Goal: Information Seeking & Learning: Learn about a topic

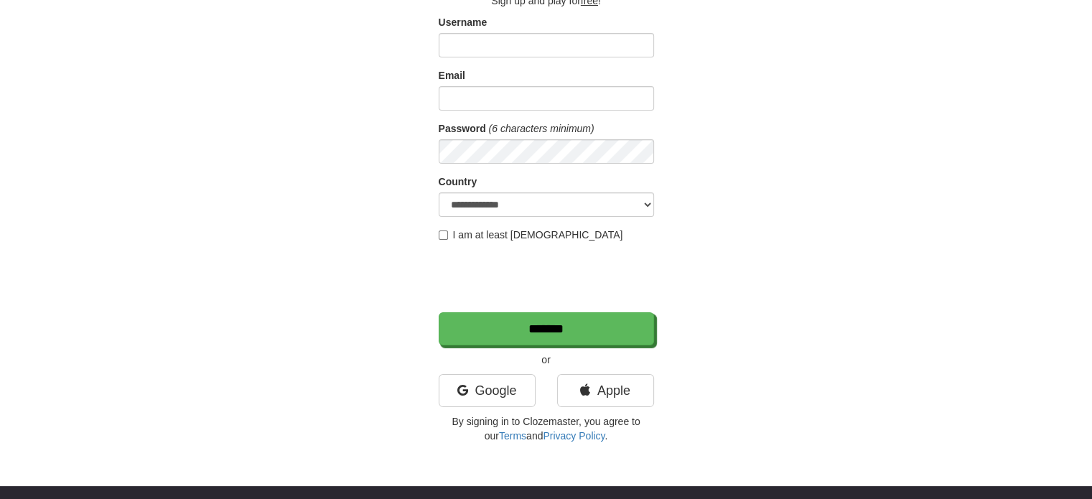
scroll to position [215, 0]
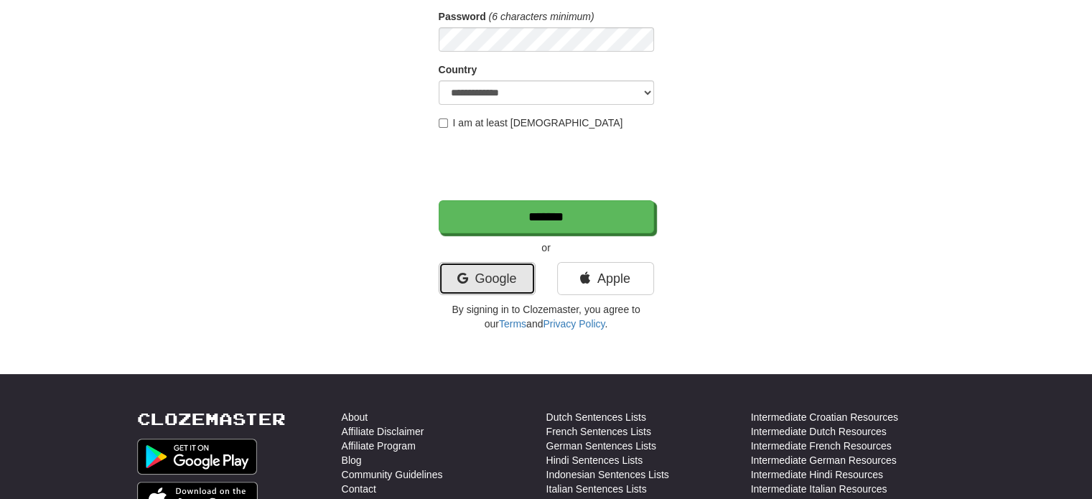
click at [505, 287] on link "Google" at bounding box center [487, 278] width 97 height 33
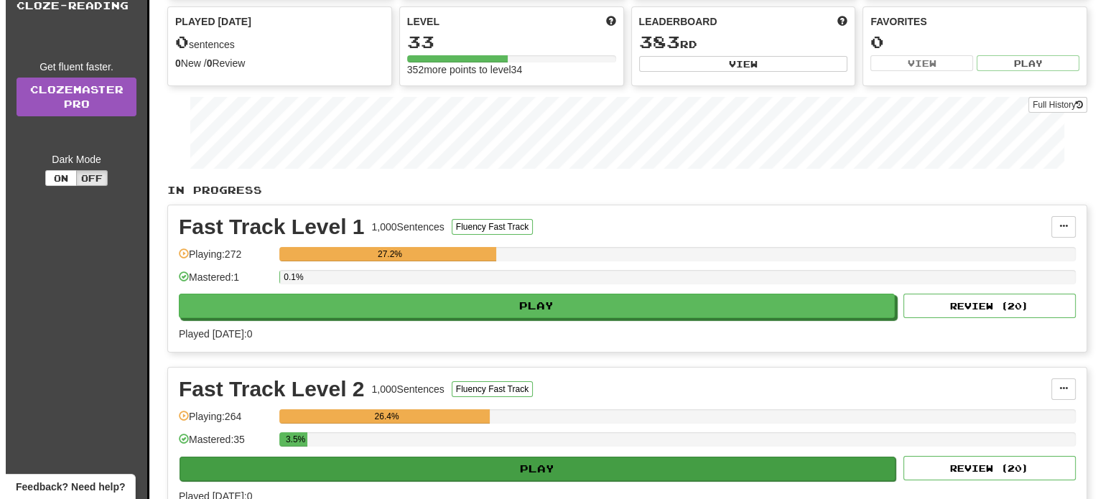
scroll to position [215, 0]
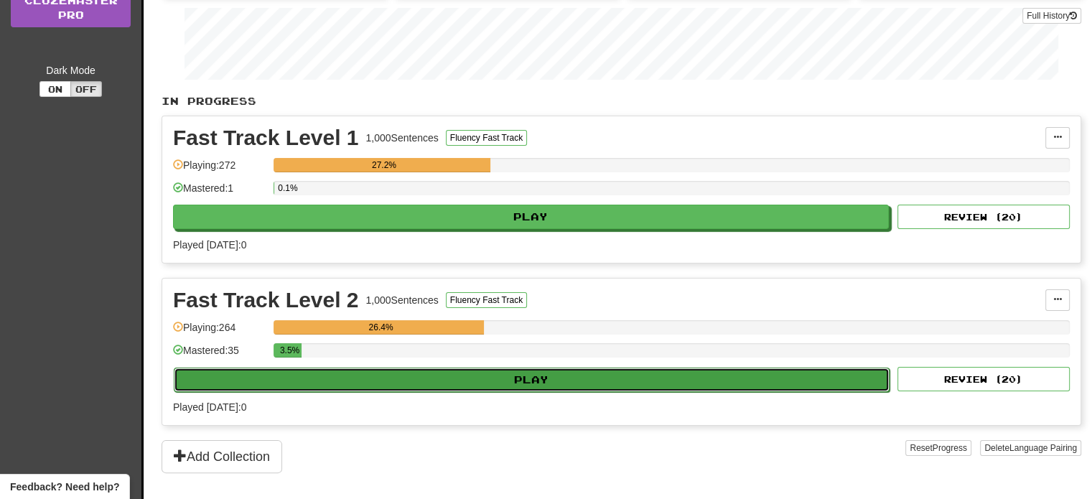
click at [368, 375] on button "Play" at bounding box center [532, 380] width 716 height 24
select select "**"
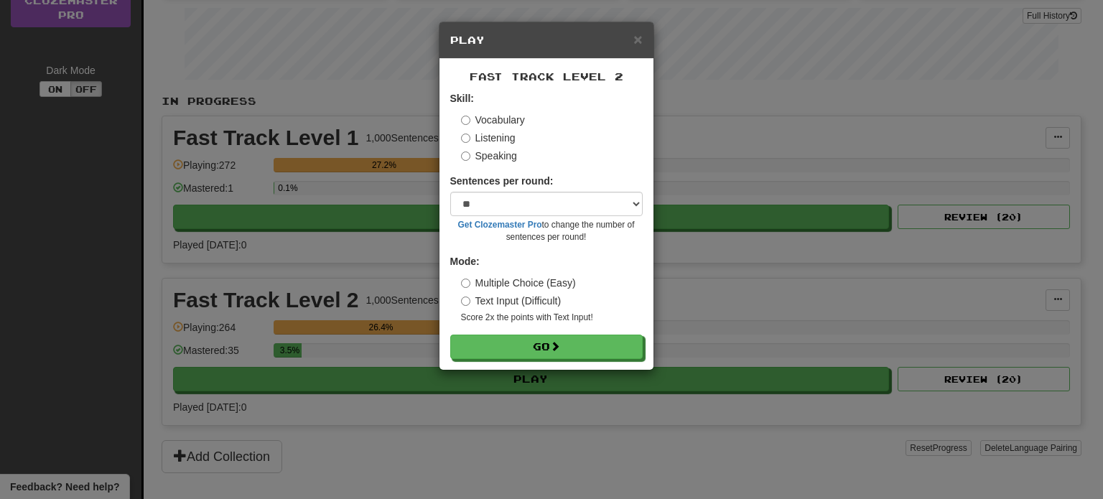
click at [498, 135] on label "Listening" at bounding box center [488, 138] width 55 height 14
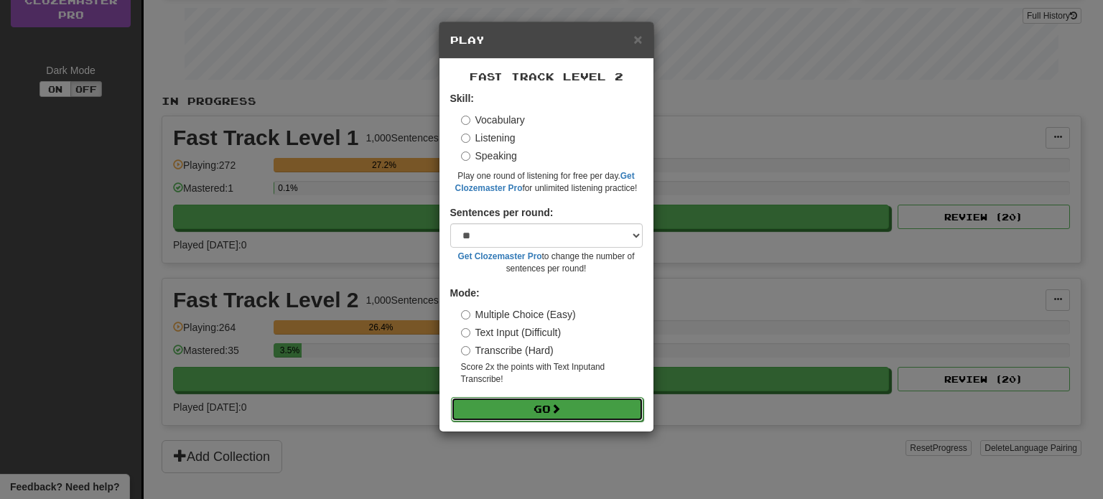
click at [556, 411] on span at bounding box center [556, 408] width 10 height 10
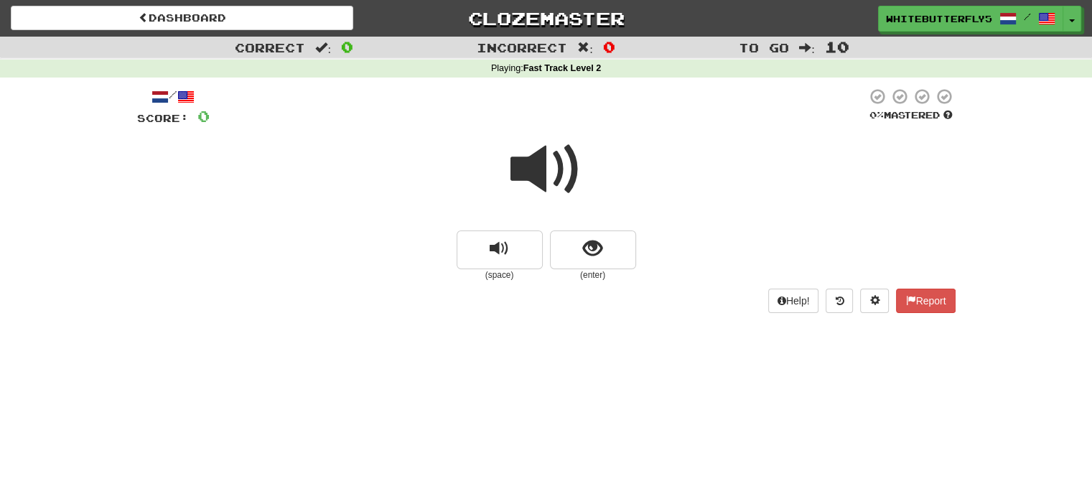
click at [545, 151] on span at bounding box center [546, 170] width 72 height 72
click at [586, 240] on span "show sentence" at bounding box center [592, 248] width 19 height 19
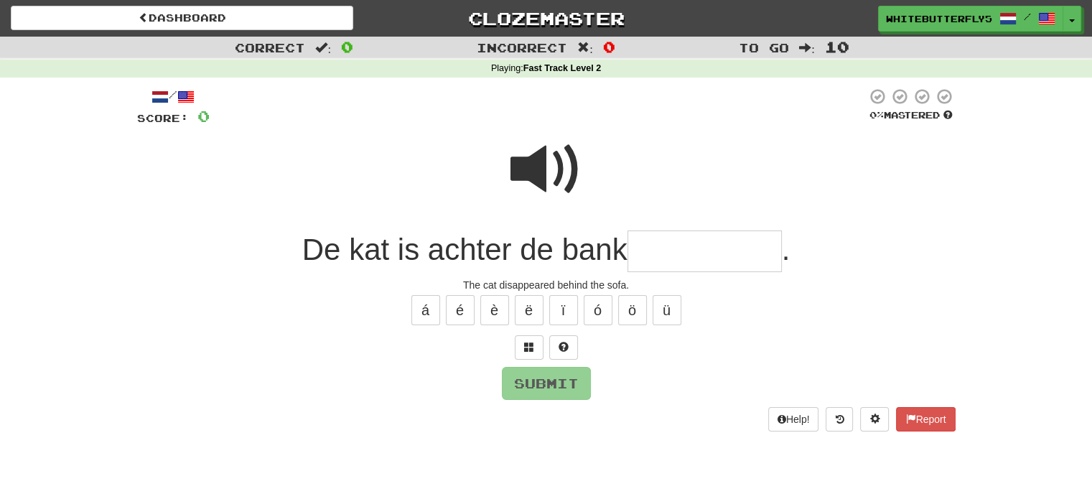
click at [702, 246] on input "text" at bounding box center [704, 251] width 154 height 42
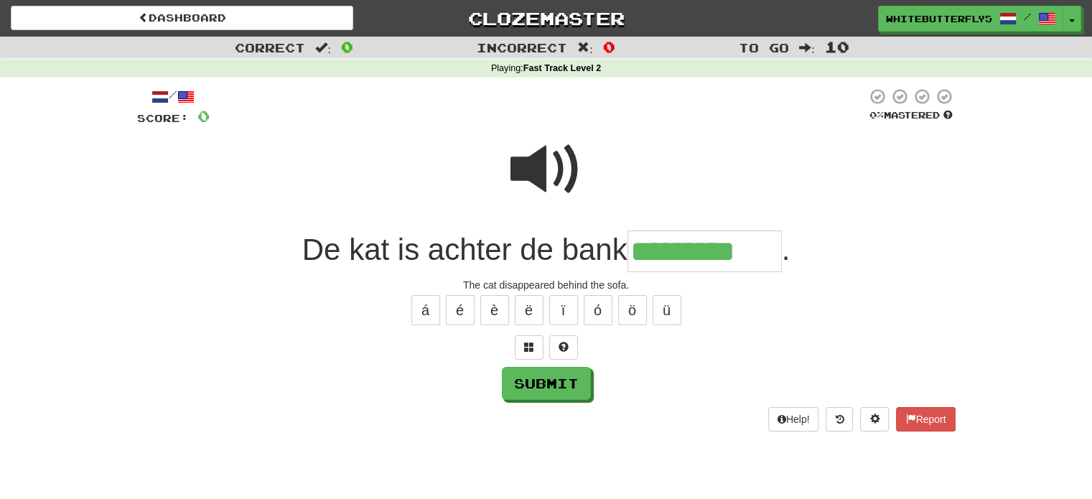
type input "*********"
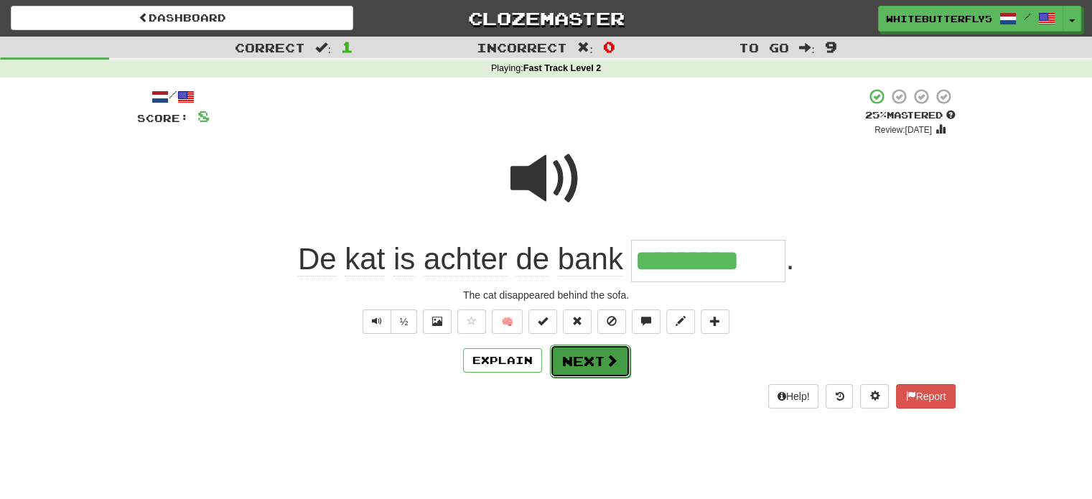
click at [606, 356] on span at bounding box center [611, 360] width 13 height 13
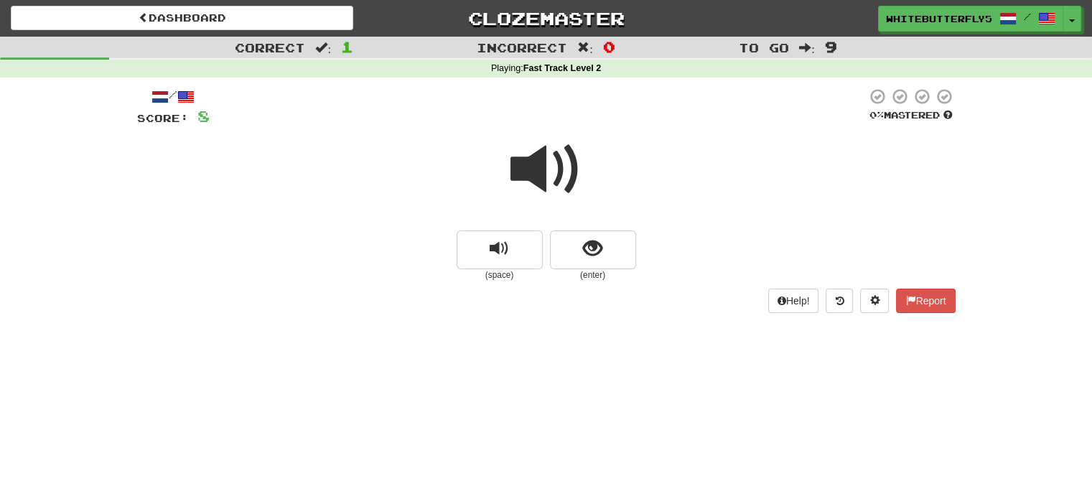
click at [549, 168] on span at bounding box center [546, 170] width 72 height 72
click at [537, 163] on span at bounding box center [546, 170] width 72 height 72
click at [614, 261] on button "show sentence" at bounding box center [593, 249] width 86 height 39
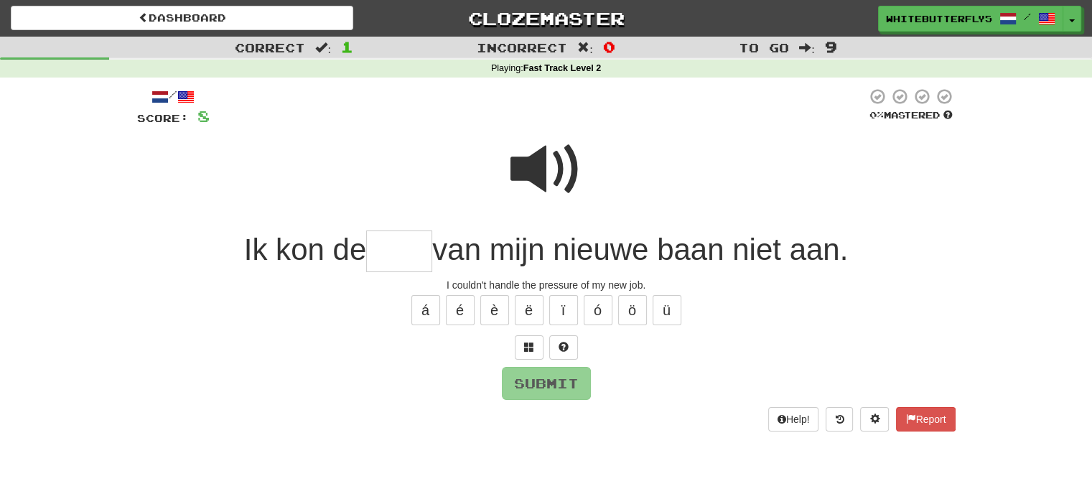
click at [567, 169] on span at bounding box center [546, 170] width 72 height 72
click at [396, 245] on input "text" at bounding box center [399, 251] width 66 height 42
type input "*"
click at [560, 165] on span at bounding box center [546, 170] width 72 height 72
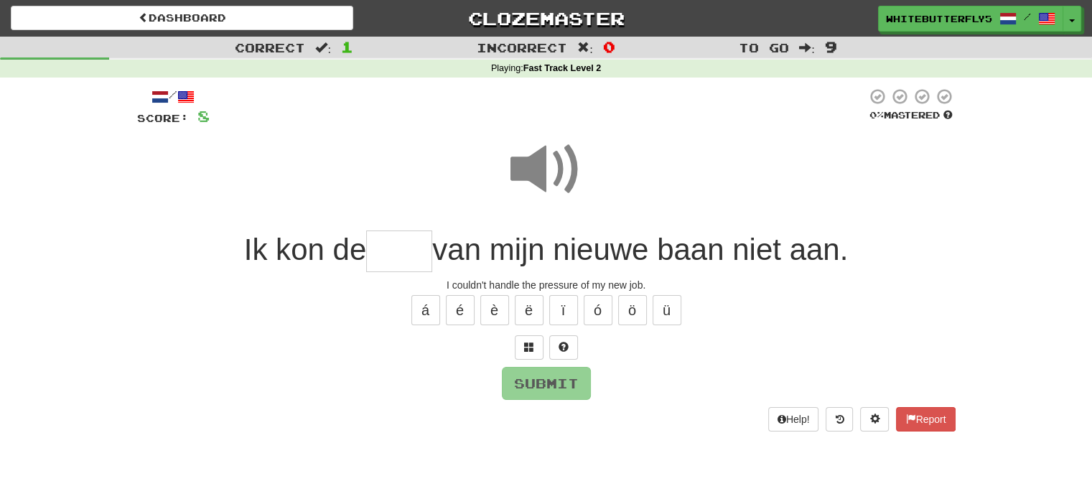
click at [401, 249] on input "text" at bounding box center [399, 251] width 66 height 42
type input "*"
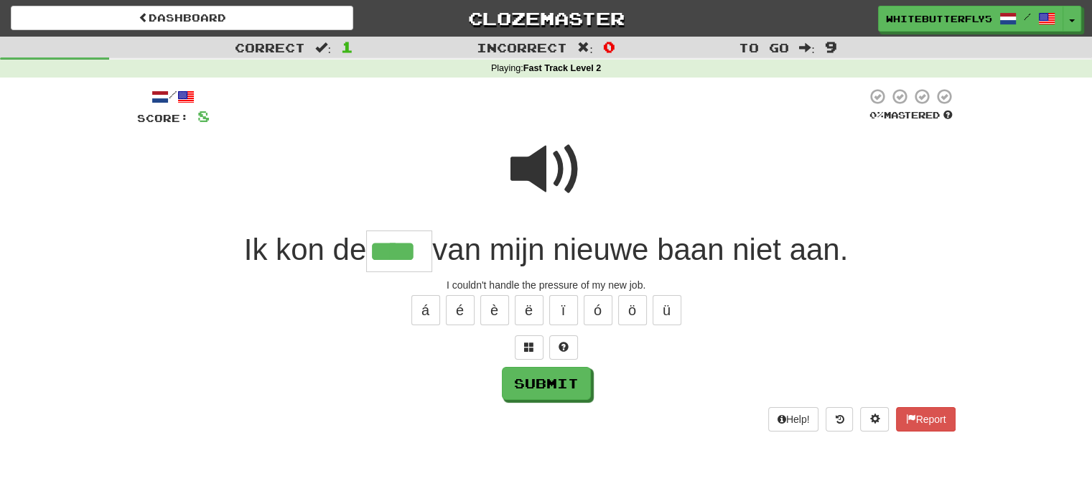
type input "****"
click at [543, 177] on span at bounding box center [546, 170] width 72 height 72
click at [566, 381] on button "Submit" at bounding box center [547, 384] width 89 height 33
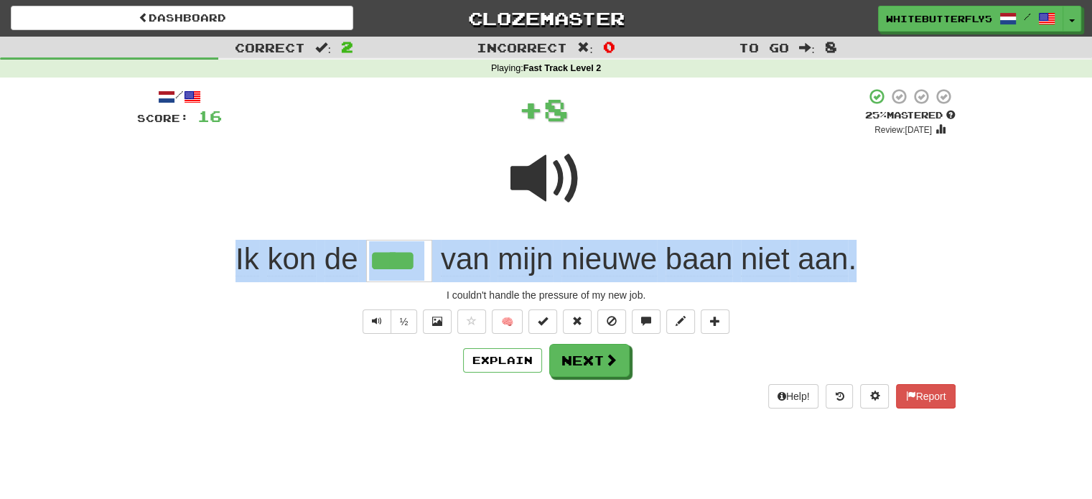
drag, startPoint x: 752, startPoint y: 273, endPoint x: 86, endPoint y: 266, distance: 666.2
click at [85, 266] on div "Correct : 2 Incorrect : 0 To go : 8 Playing : Fast Track Level 2 / Score: 16 + …" at bounding box center [546, 233] width 1092 height 392
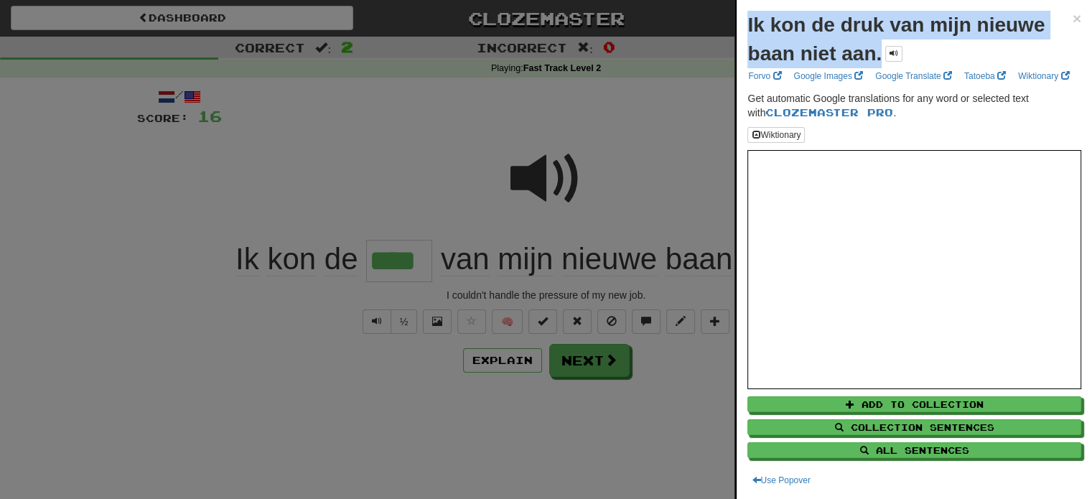
drag, startPoint x: 880, startPoint y: 54, endPoint x: 726, endPoint y: 23, distance: 157.4
click at [726, 23] on body "Dashboard Clozemaster WhiteButterfly5143 / Toggle Dropdown Dashboard Leaderboar…" at bounding box center [546, 504] width 1092 height 1009
copy body "Ik kon de druk van mijn nieuwe baan niet aan."
click at [239, 240] on div at bounding box center [546, 249] width 1092 height 499
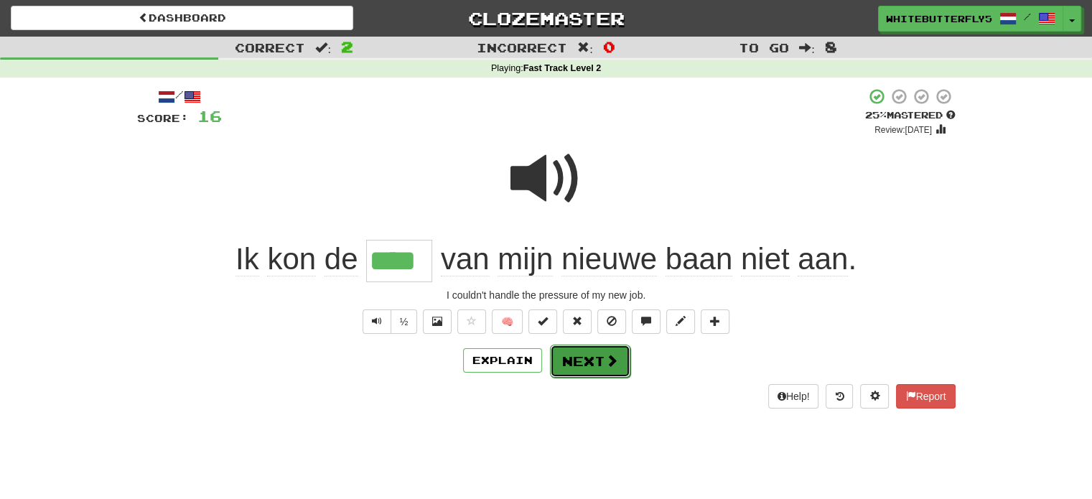
click at [601, 355] on button "Next" at bounding box center [590, 361] width 80 height 33
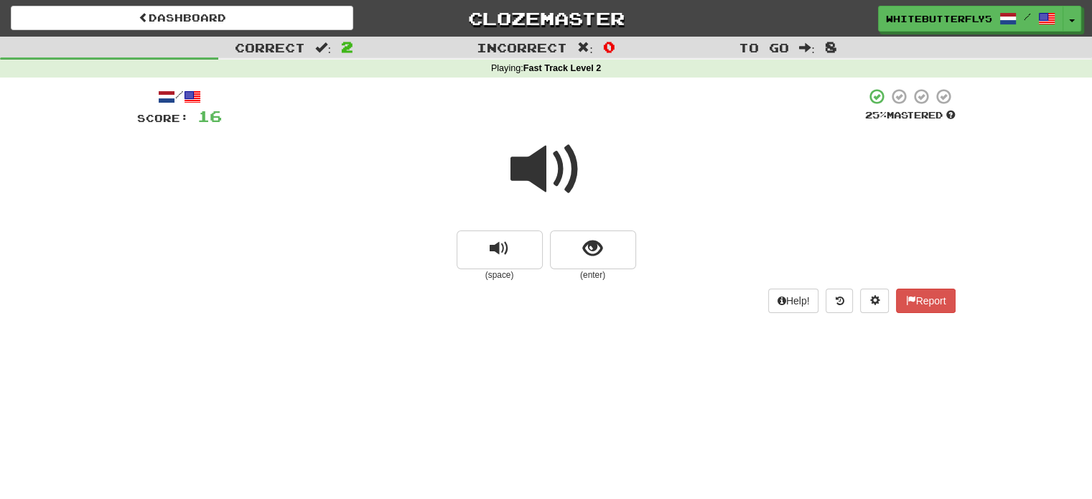
click at [537, 169] on span at bounding box center [546, 170] width 72 height 72
click at [536, 174] on span at bounding box center [546, 170] width 72 height 72
click at [589, 233] on button "show sentence" at bounding box center [593, 249] width 86 height 39
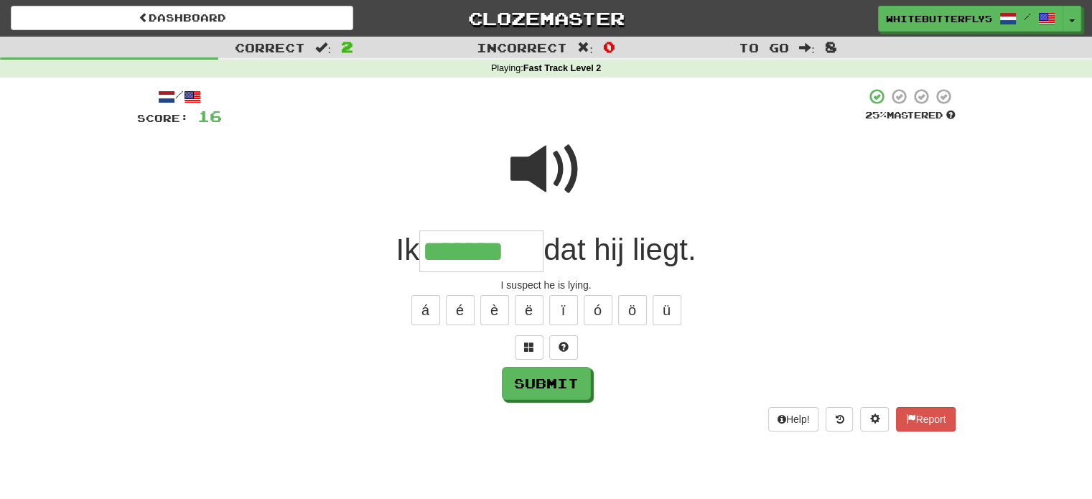
type input "*******"
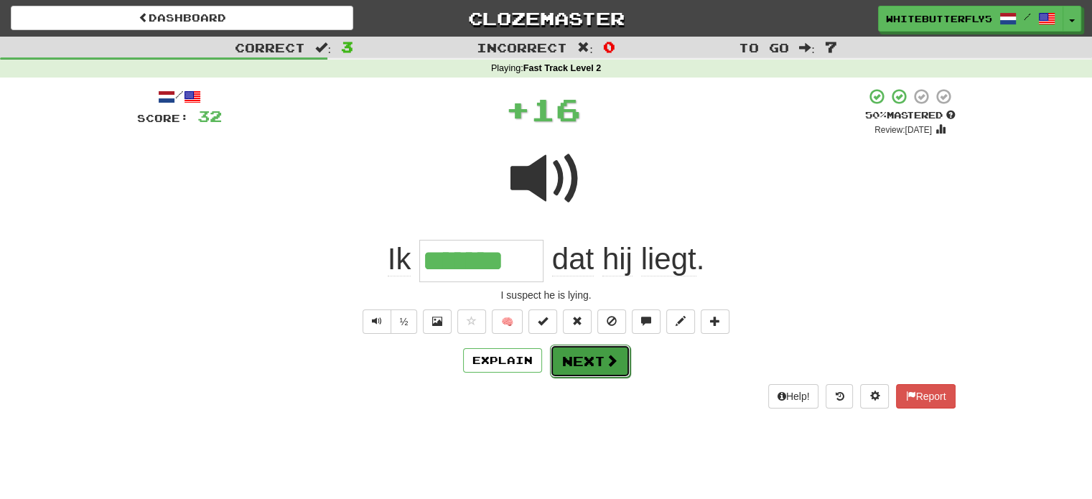
click at [586, 363] on button "Next" at bounding box center [590, 361] width 80 height 33
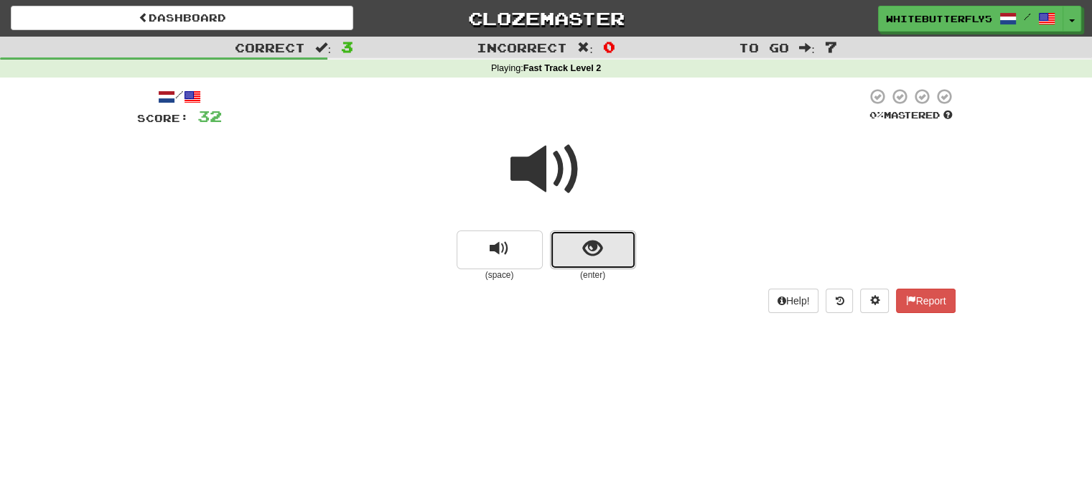
click at [596, 235] on button "show sentence" at bounding box center [593, 249] width 86 height 39
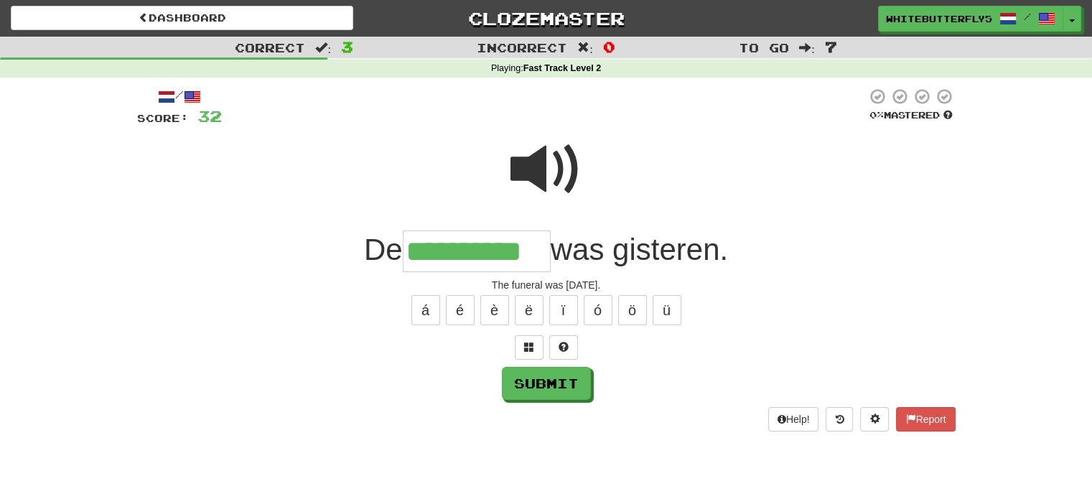
type input "**********"
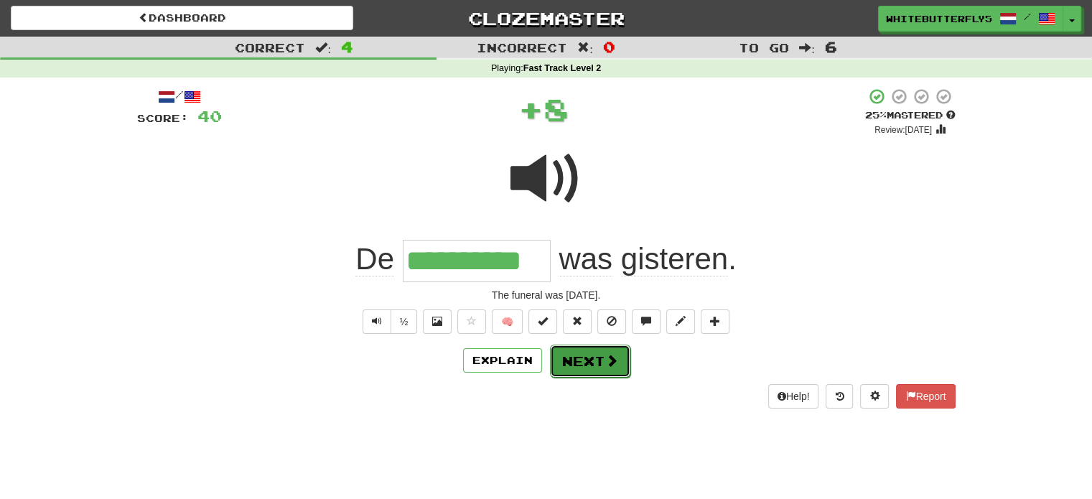
click at [593, 351] on button "Next" at bounding box center [590, 361] width 80 height 33
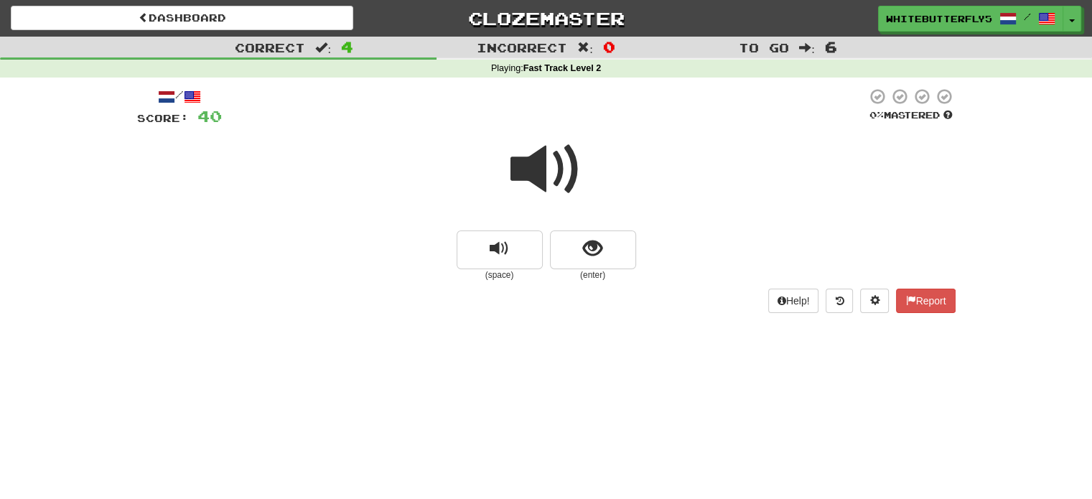
click at [562, 166] on span at bounding box center [546, 170] width 72 height 72
click at [551, 177] on span at bounding box center [546, 170] width 72 height 72
click at [587, 229] on div at bounding box center [546, 179] width 818 height 103
click at [589, 245] on span "show sentence" at bounding box center [592, 248] width 19 height 19
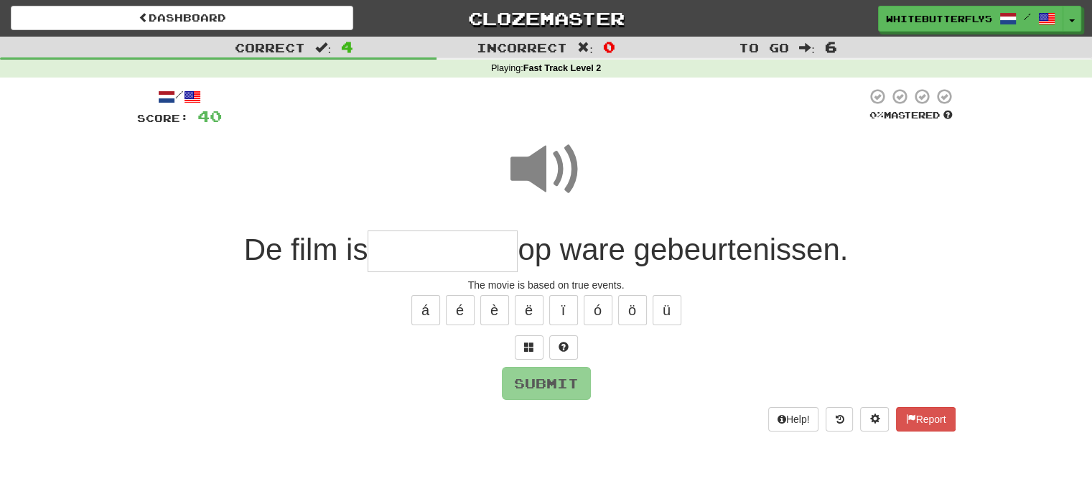
click at [479, 252] on input "text" at bounding box center [443, 251] width 150 height 42
click at [480, 263] on input "text" at bounding box center [443, 251] width 150 height 42
click at [548, 164] on span at bounding box center [546, 170] width 72 height 72
click at [452, 243] on input "text" at bounding box center [443, 251] width 150 height 42
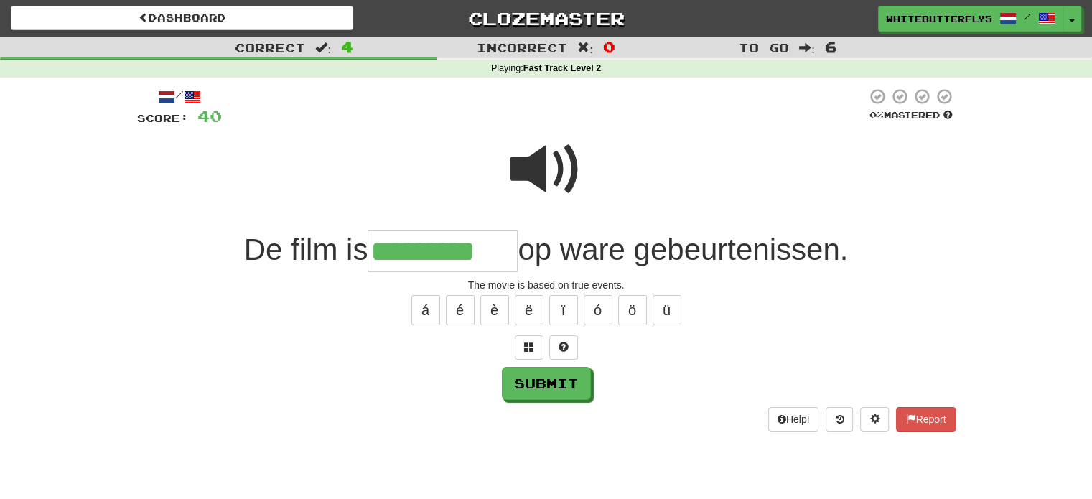
type input "*********"
click at [561, 165] on span at bounding box center [546, 170] width 72 height 72
click at [551, 391] on button "Submit" at bounding box center [547, 384] width 89 height 33
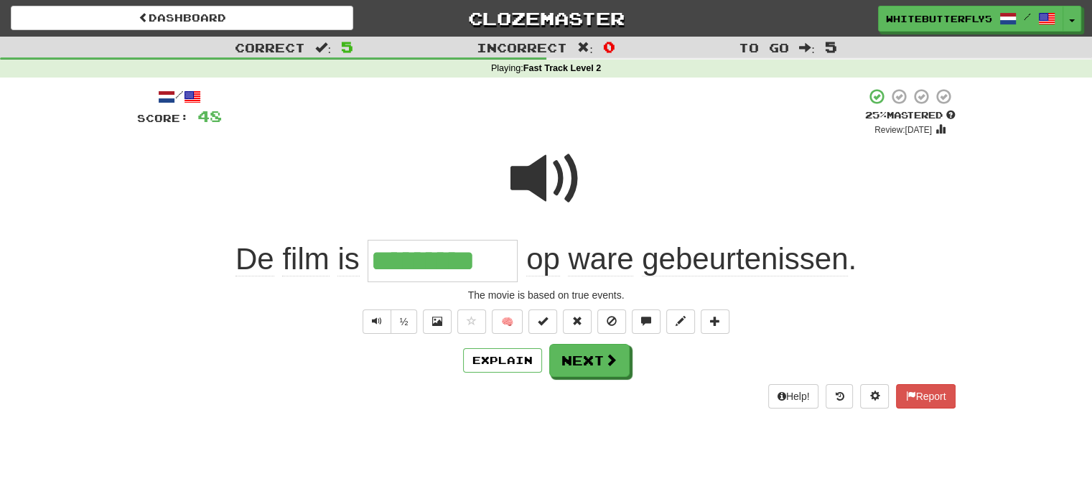
click at [587, 141] on div at bounding box center [546, 188] width 818 height 103
click at [534, 177] on span at bounding box center [546, 179] width 72 height 72
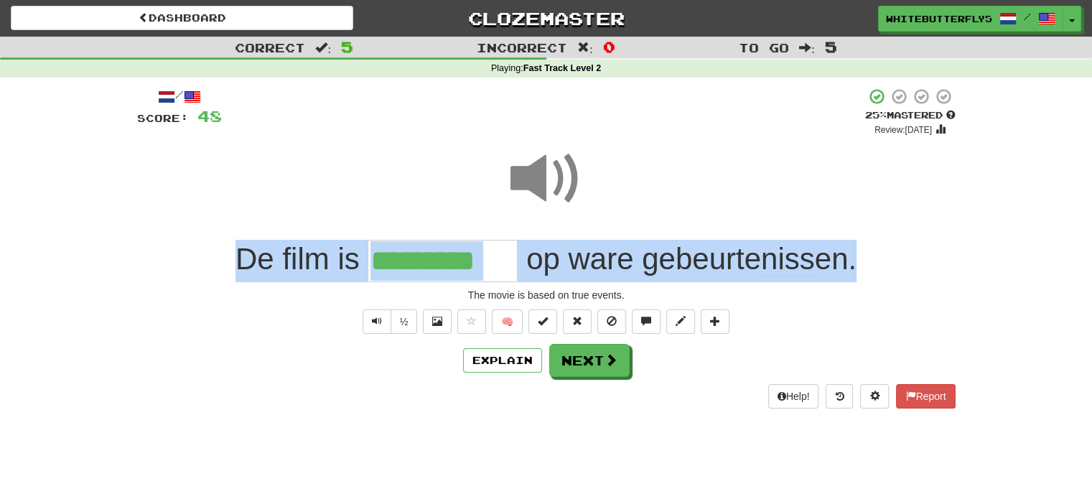
drag, startPoint x: 879, startPoint y: 258, endPoint x: 209, endPoint y: 256, distance: 669.8
click at [209, 256] on div "De film is ********* op ware gebeurtenissen ." at bounding box center [546, 261] width 818 height 42
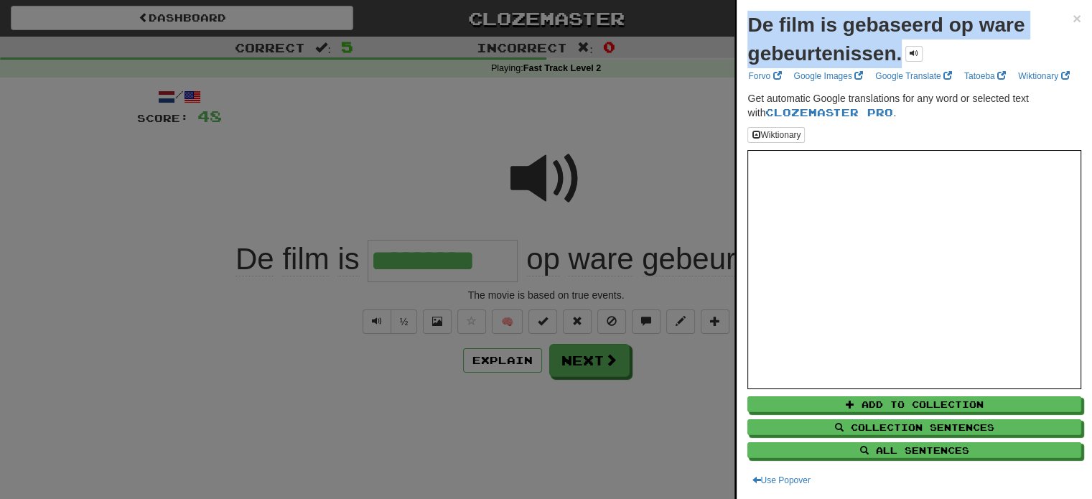
drag, startPoint x: 899, startPoint y: 55, endPoint x: 735, endPoint y: 14, distance: 168.9
click at [735, 14] on div "De film is gebaseerd op ware gebeurtenissen. × Forvo Google Images Google Trans…" at bounding box center [912, 249] width 357 height 499
copy strong "De film is gebaseerd op ware gebeurtenissen."
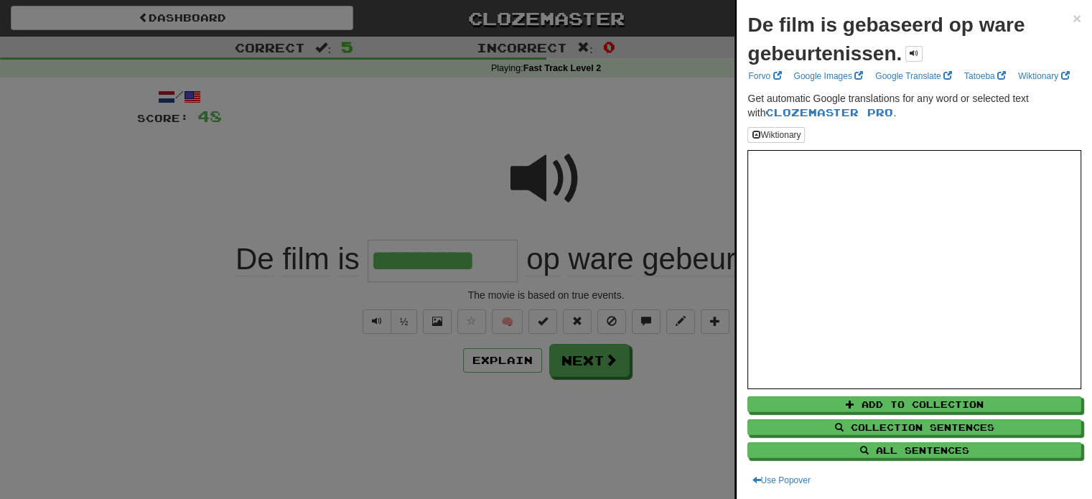
click at [0, 347] on div at bounding box center [546, 249] width 1092 height 499
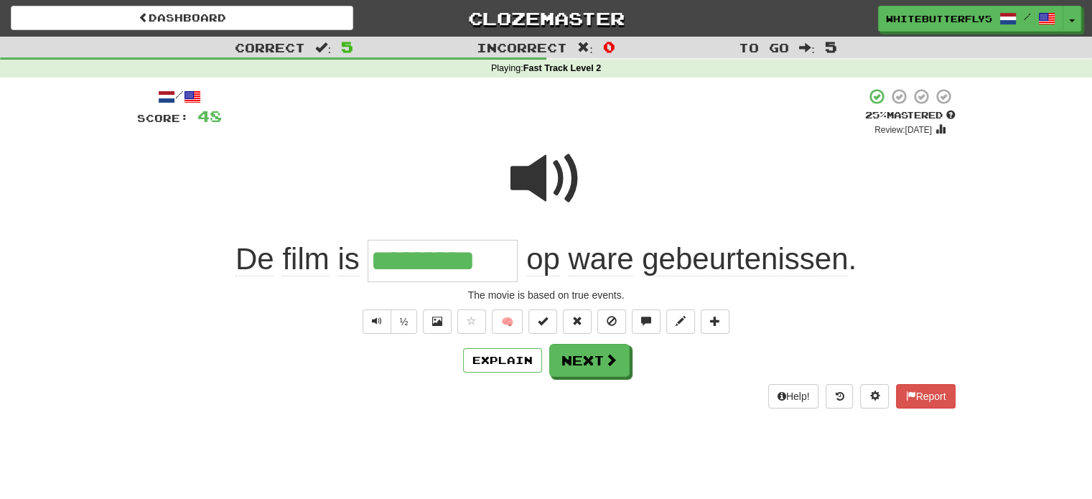
click at [212, 259] on div "De film is ********* op ware gebeurtenissen ." at bounding box center [546, 261] width 818 height 42
drag, startPoint x: 553, startPoint y: 291, endPoint x: 408, endPoint y: 298, distance: 145.2
click at [408, 298] on div "The movie is based on true events." at bounding box center [546, 295] width 818 height 14
copy div "The movie is based on true events."
drag, startPoint x: 45, startPoint y: 377, endPoint x: 63, endPoint y: 377, distance: 17.9
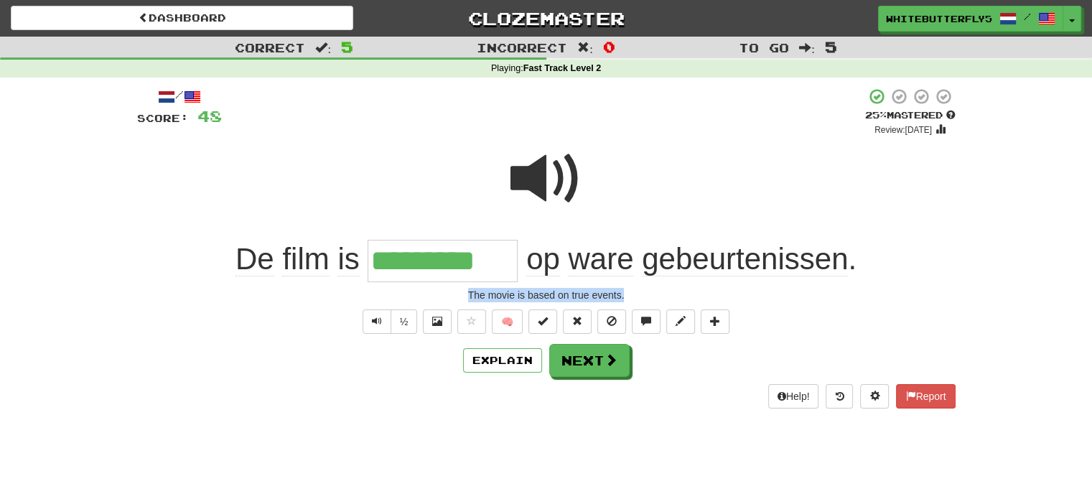
click at [51, 377] on div "Correct : 5 Incorrect : 0 To go : 5 Playing : Fast Track Level 2 / Score: 48 + …" at bounding box center [546, 233] width 1092 height 392
click at [589, 373] on button "Next" at bounding box center [590, 361] width 80 height 33
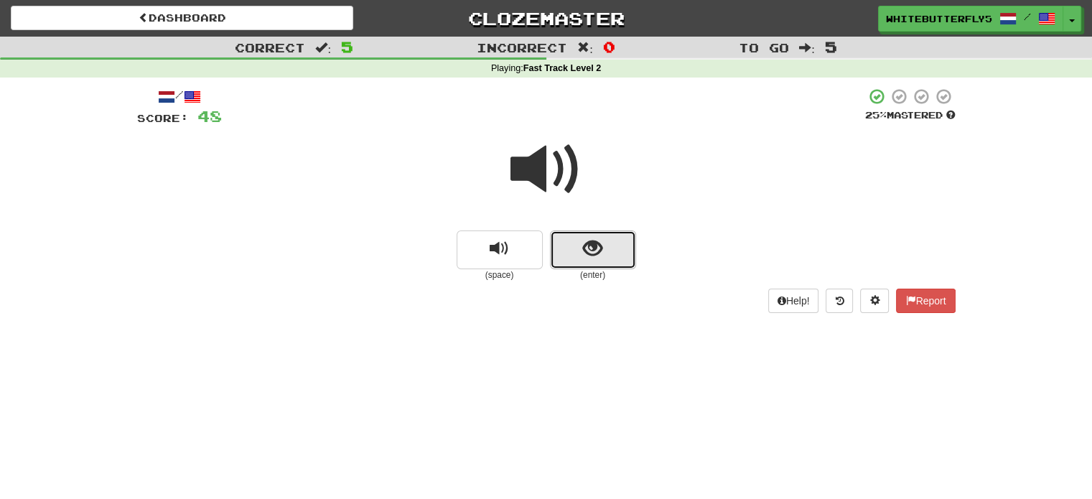
click at [601, 255] on span "show sentence" at bounding box center [592, 248] width 19 height 19
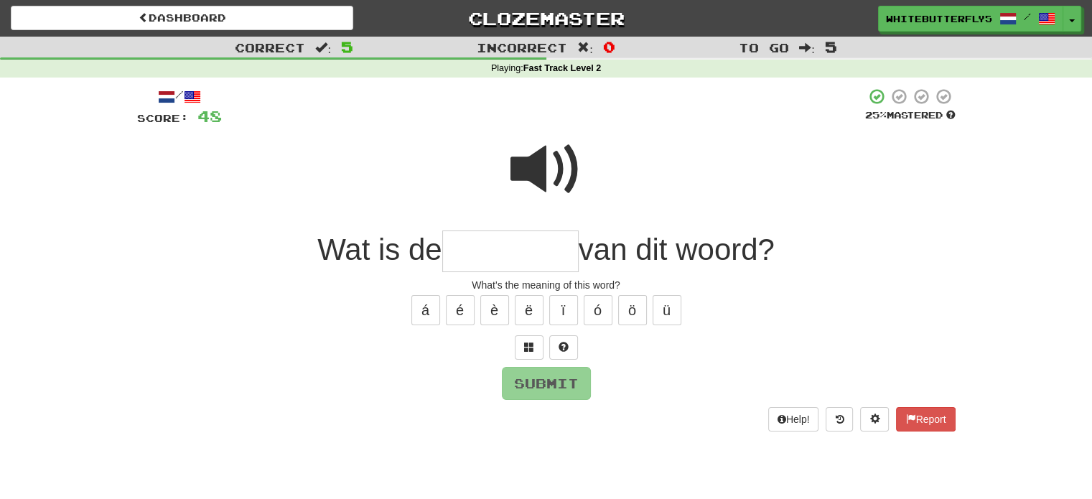
click at [497, 244] on input "text" at bounding box center [510, 251] width 136 height 42
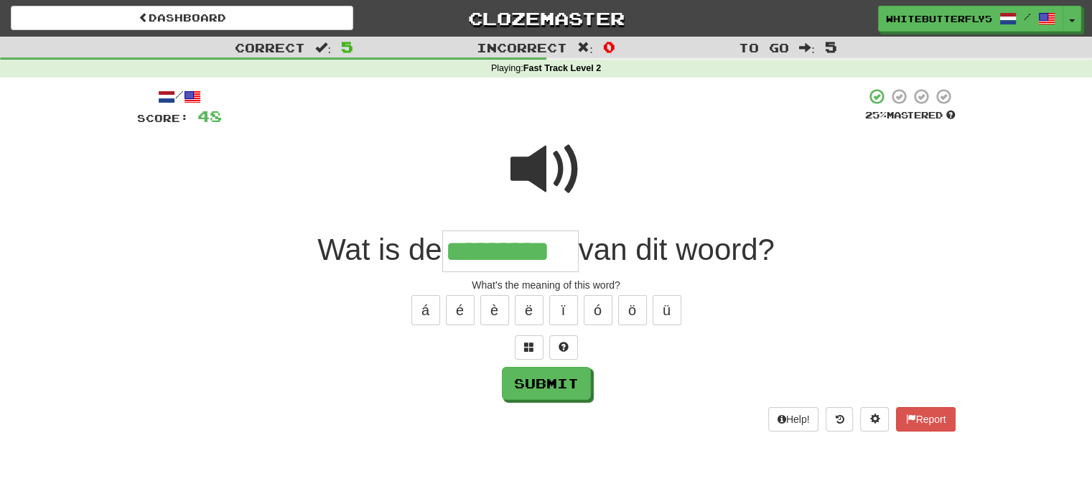
type input "*********"
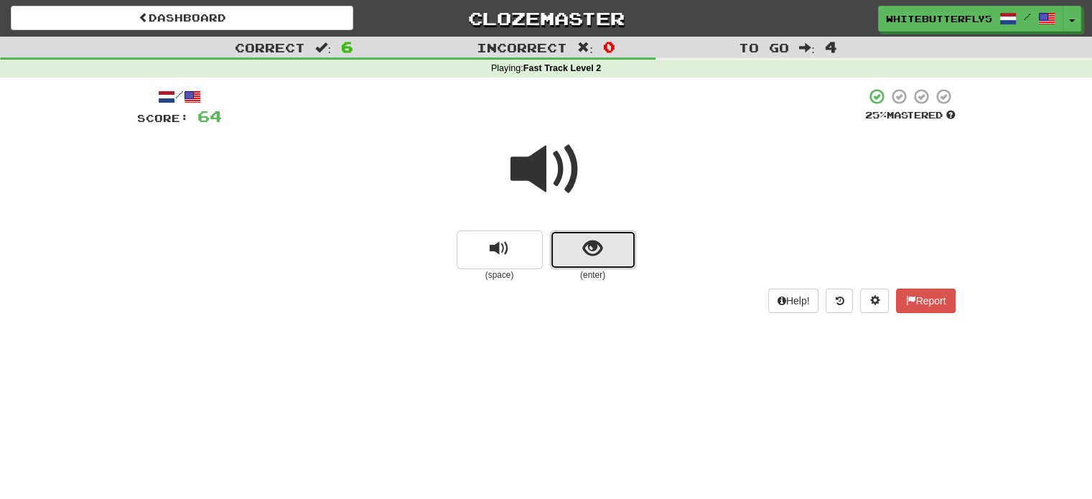
click at [620, 260] on button "show sentence" at bounding box center [593, 249] width 86 height 39
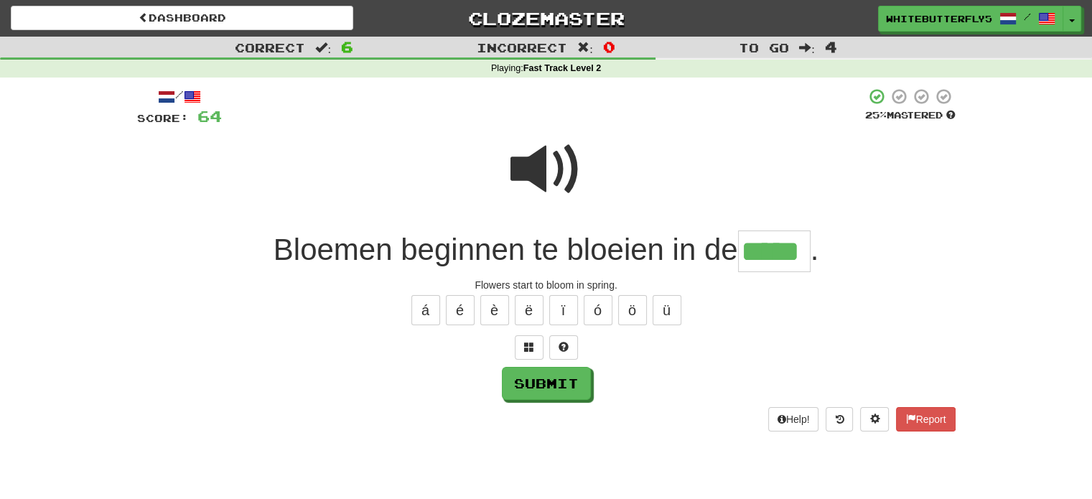
type input "*****"
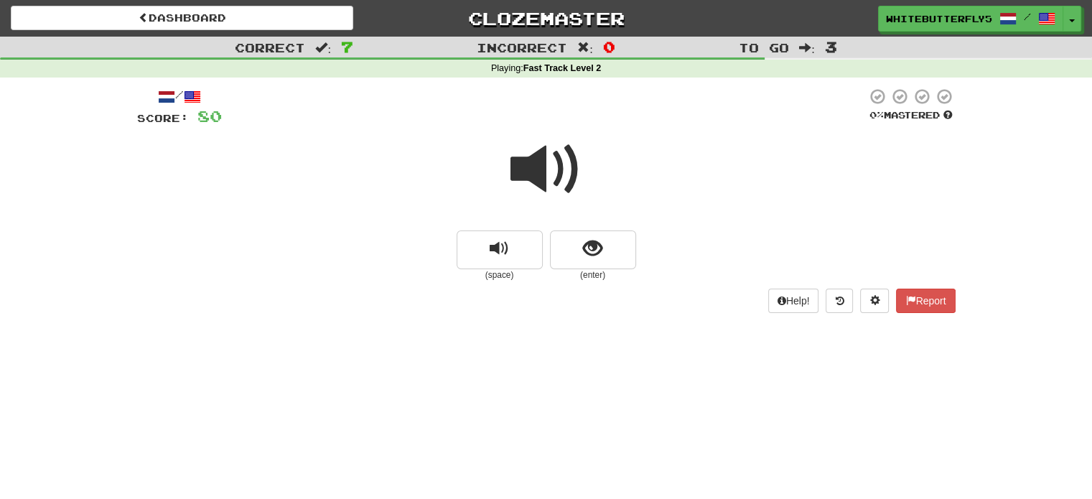
click at [558, 177] on span at bounding box center [546, 170] width 72 height 72
click at [561, 253] on button "show sentence" at bounding box center [593, 249] width 86 height 39
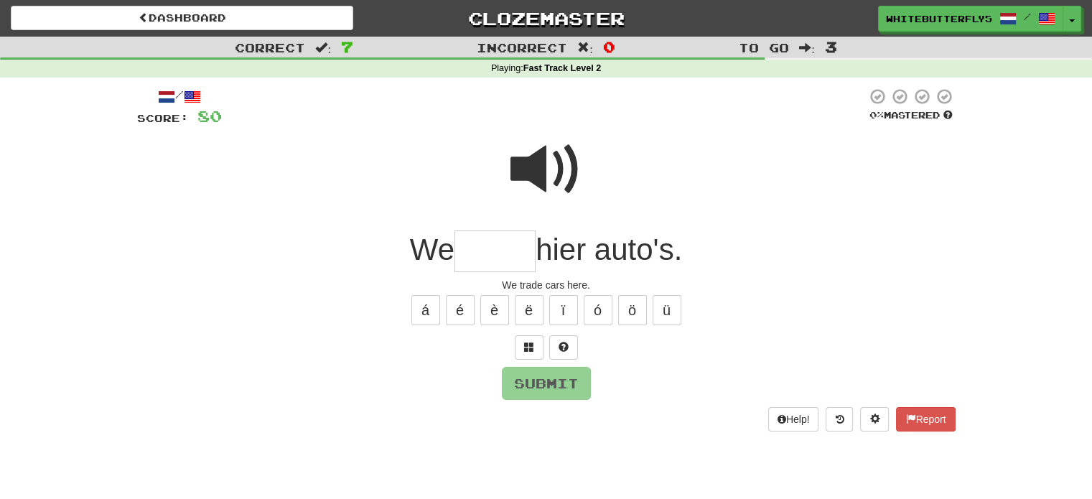
click at [546, 174] on span at bounding box center [546, 170] width 72 height 72
click at [477, 261] on input "text" at bounding box center [494, 251] width 81 height 42
type input "******"
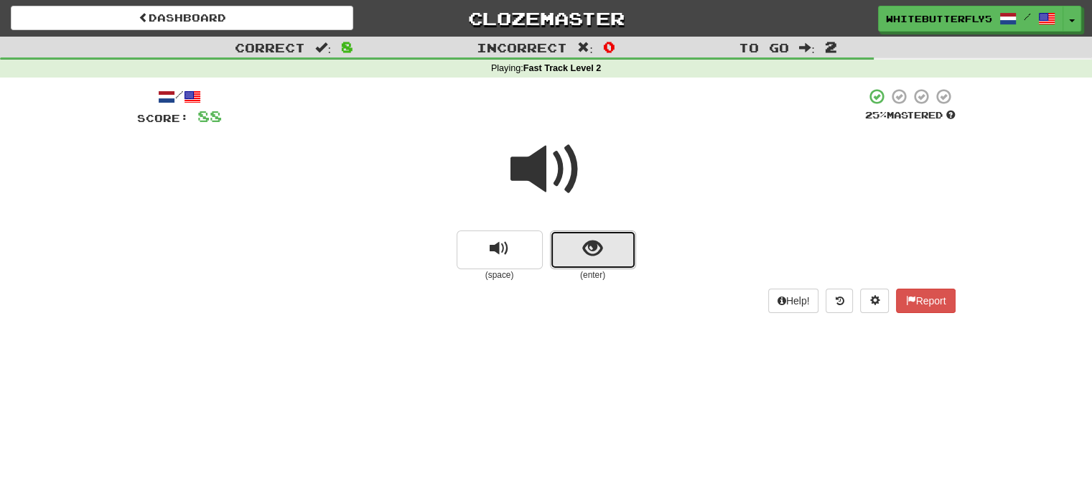
click at [617, 258] on button "show sentence" at bounding box center [593, 249] width 86 height 39
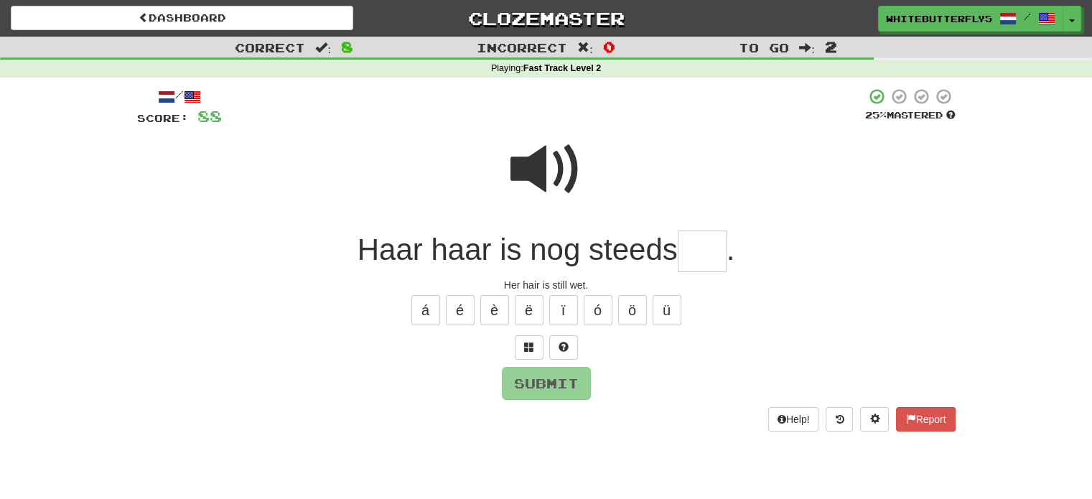
click at [711, 258] on input "text" at bounding box center [702, 251] width 49 height 42
type input "***"
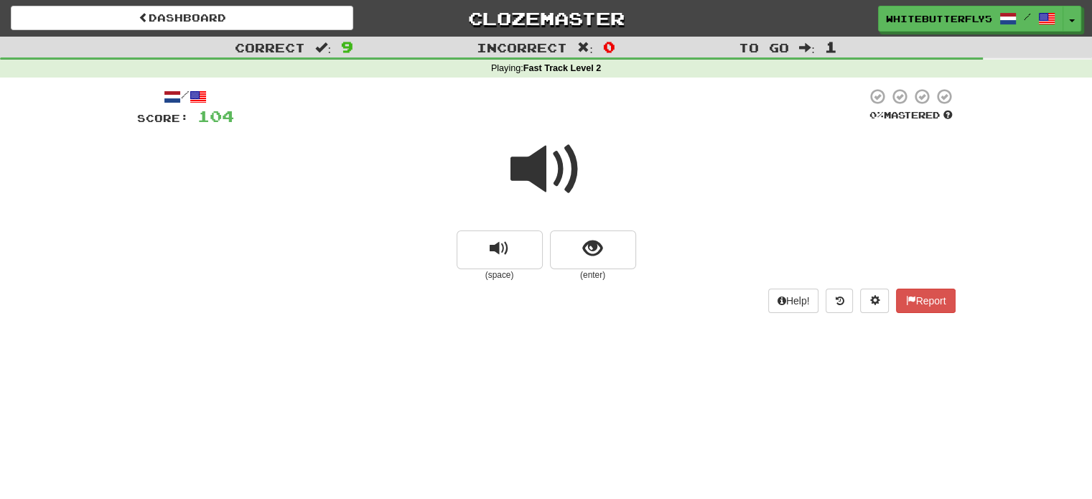
click at [560, 167] on span at bounding box center [546, 170] width 72 height 72
click at [540, 167] on span at bounding box center [546, 170] width 72 height 72
click at [594, 256] on span "show sentence" at bounding box center [592, 248] width 19 height 19
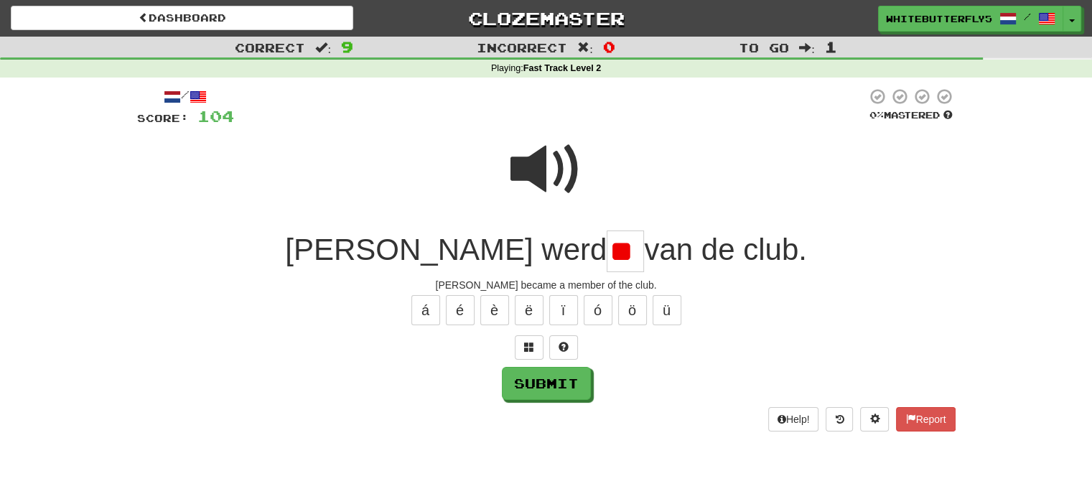
type input "*"
click at [561, 157] on span at bounding box center [546, 170] width 72 height 72
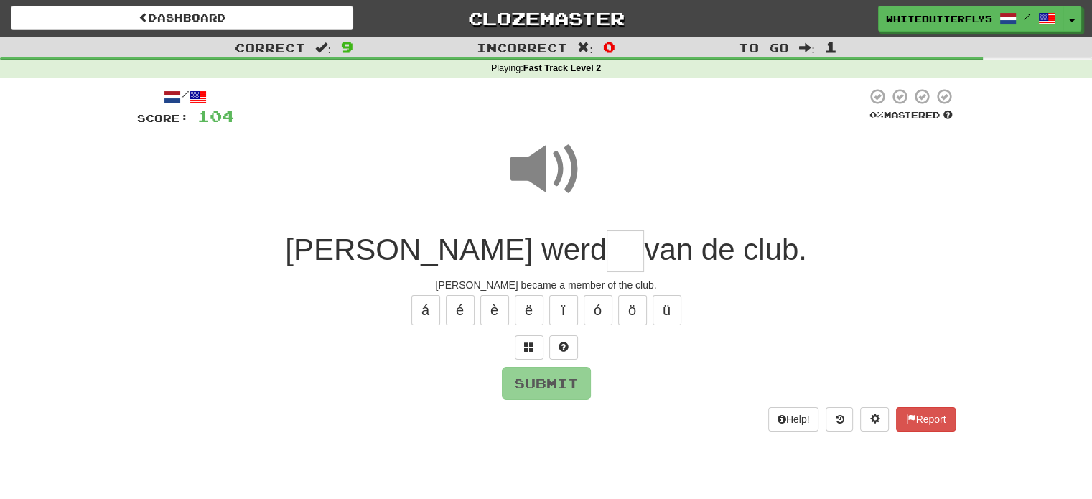
click at [607, 262] on input "text" at bounding box center [625, 251] width 37 height 42
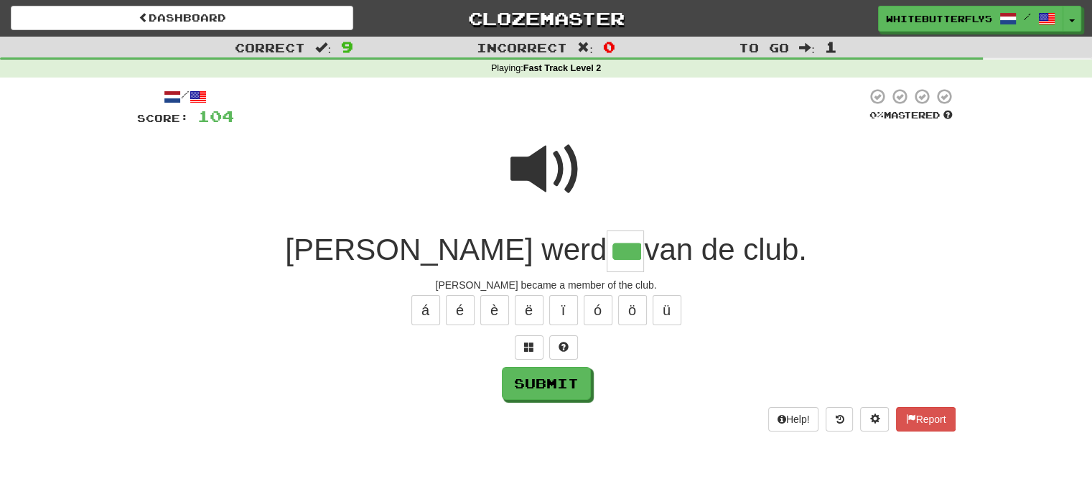
type input "***"
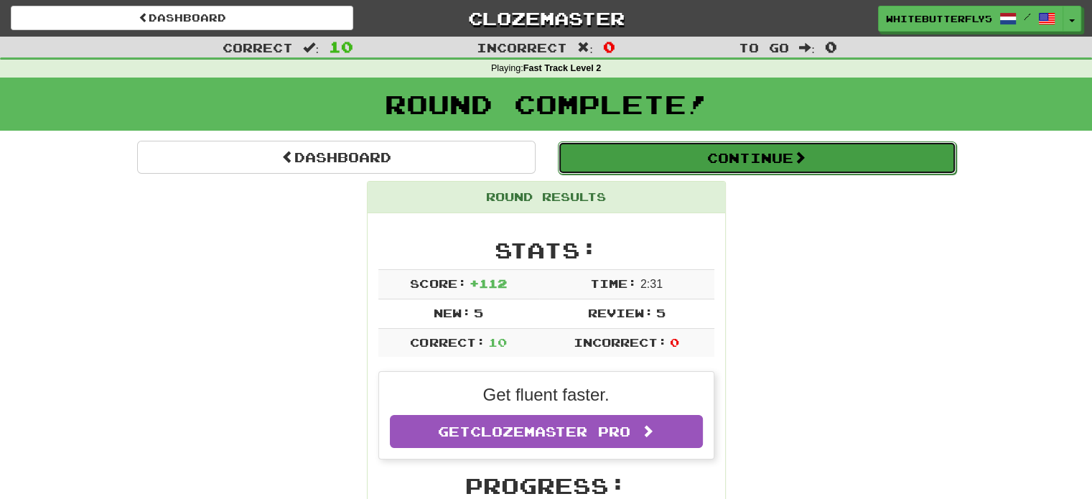
click at [714, 149] on button "Continue" at bounding box center [757, 157] width 398 height 33
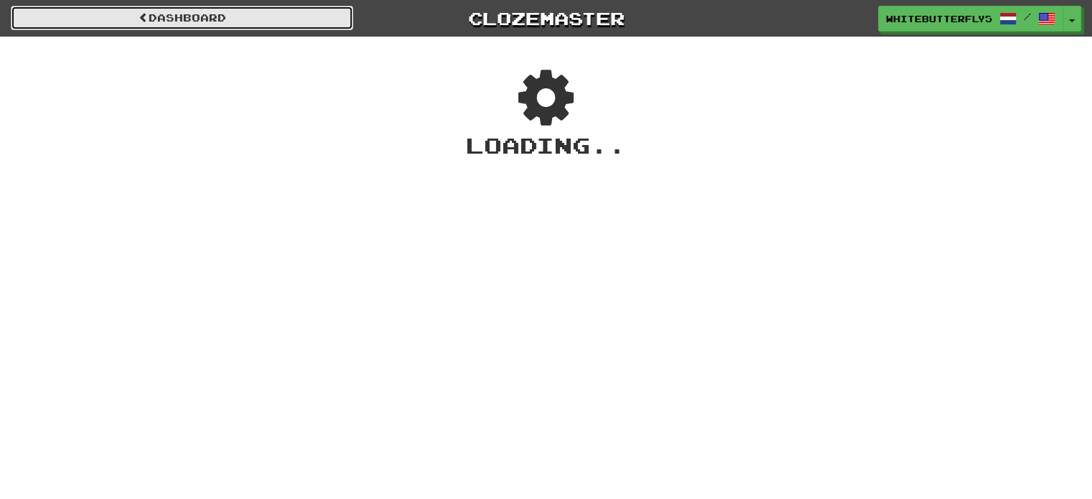
click at [254, 15] on link "Dashboard" at bounding box center [182, 18] width 342 height 24
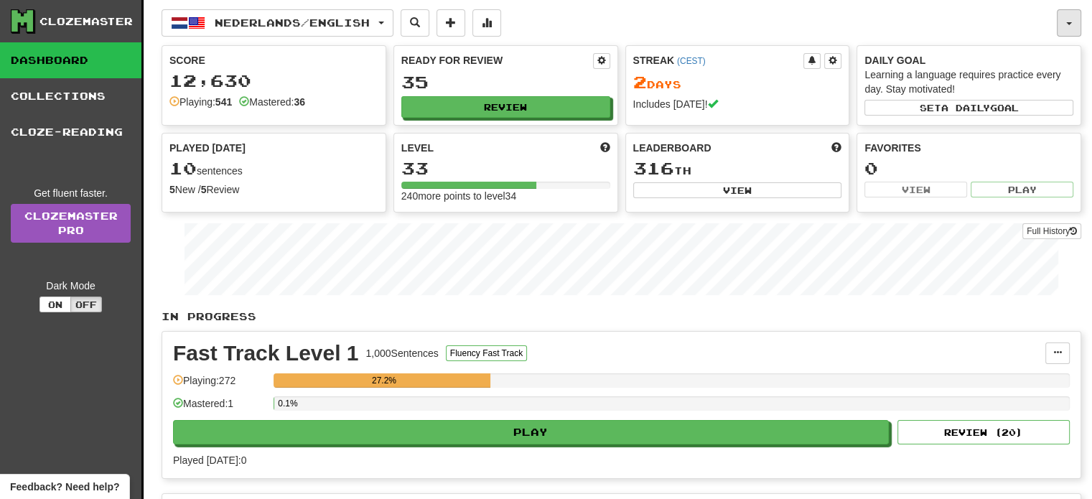
click at [1067, 15] on button "button" at bounding box center [1069, 22] width 24 height 27
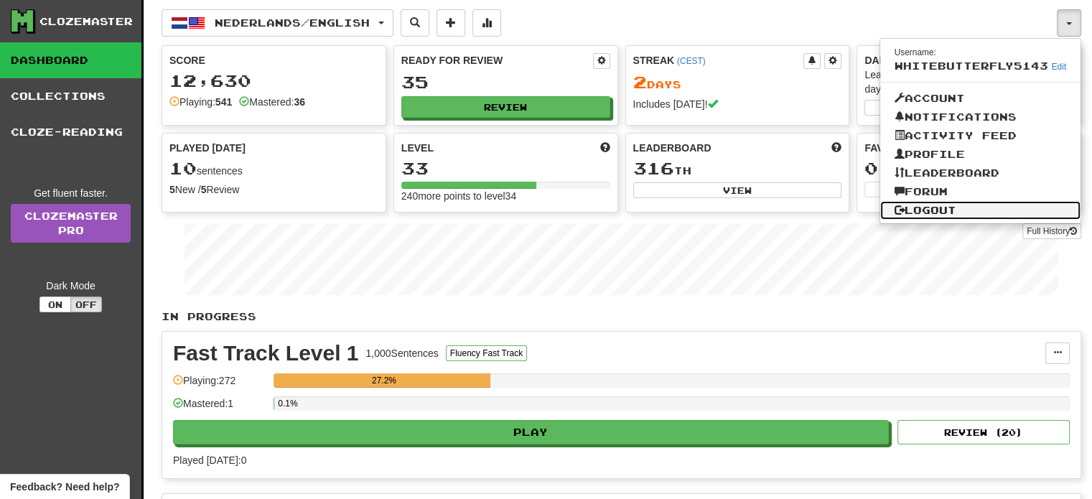
click at [942, 206] on link "Logout" at bounding box center [980, 210] width 201 height 19
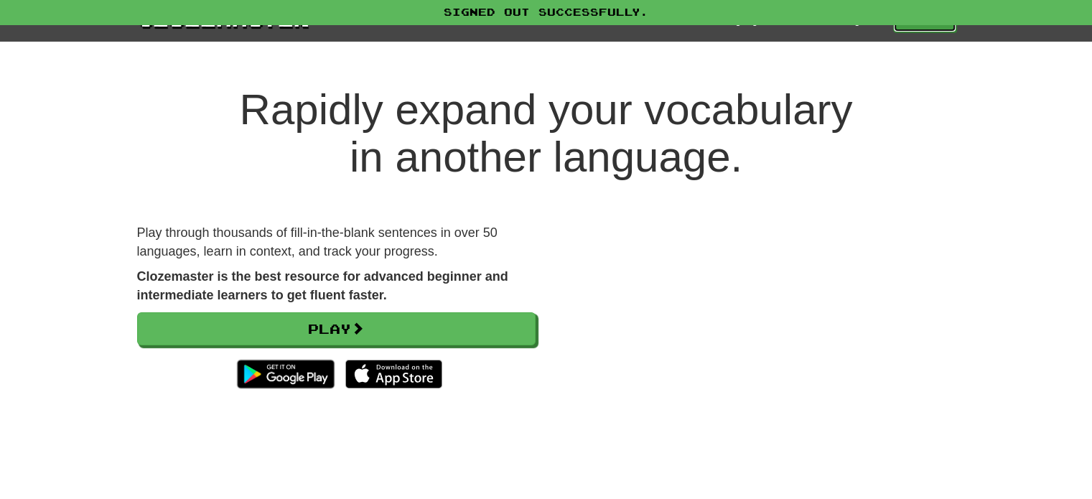
click at [910, 28] on link "Play" at bounding box center [924, 20] width 63 height 24
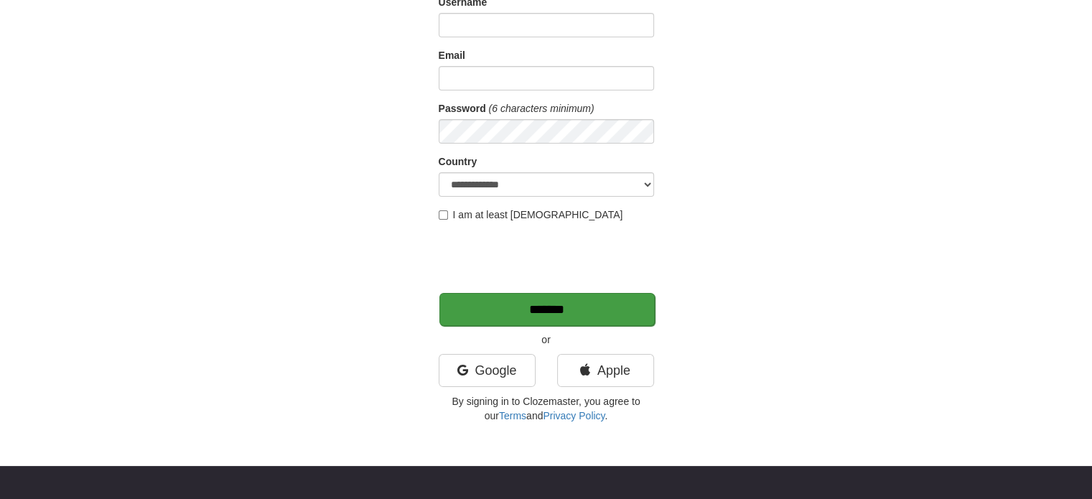
scroll to position [287, 0]
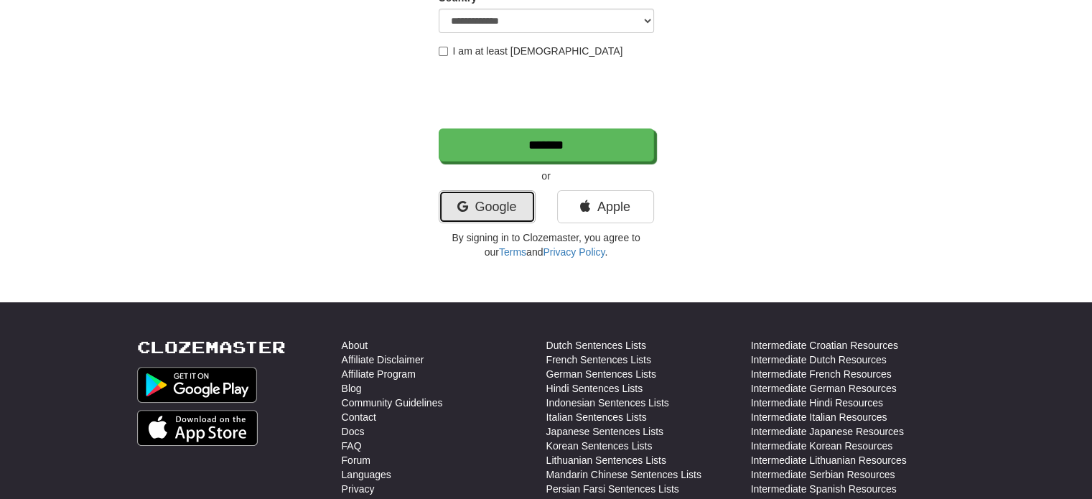
click at [505, 209] on link "Google" at bounding box center [487, 206] width 97 height 33
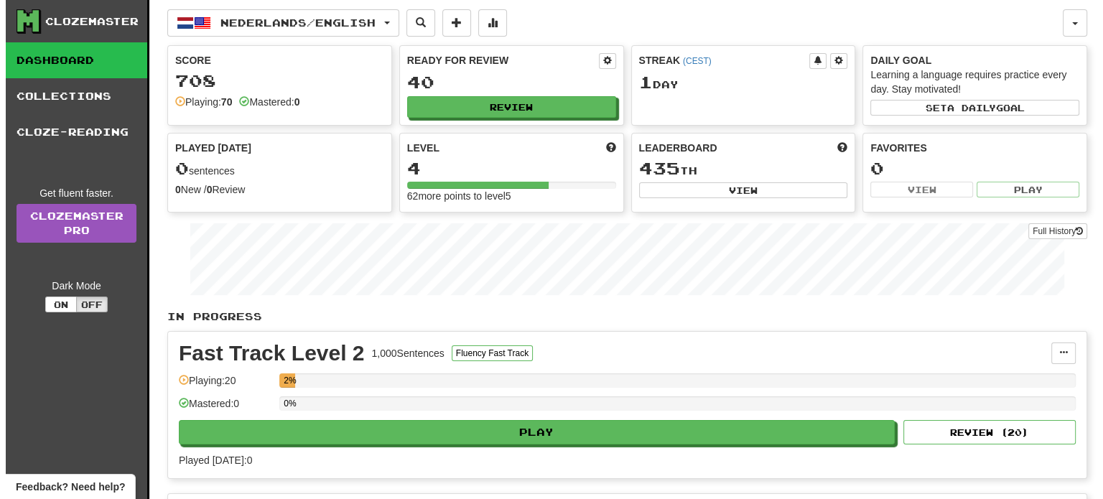
scroll to position [215, 0]
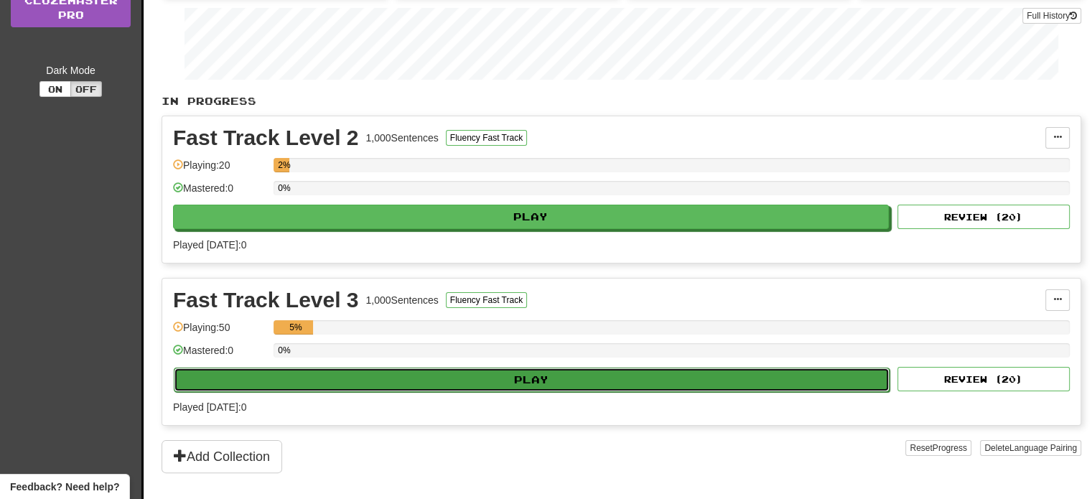
click at [523, 384] on button "Play" at bounding box center [532, 380] width 716 height 24
select select "**"
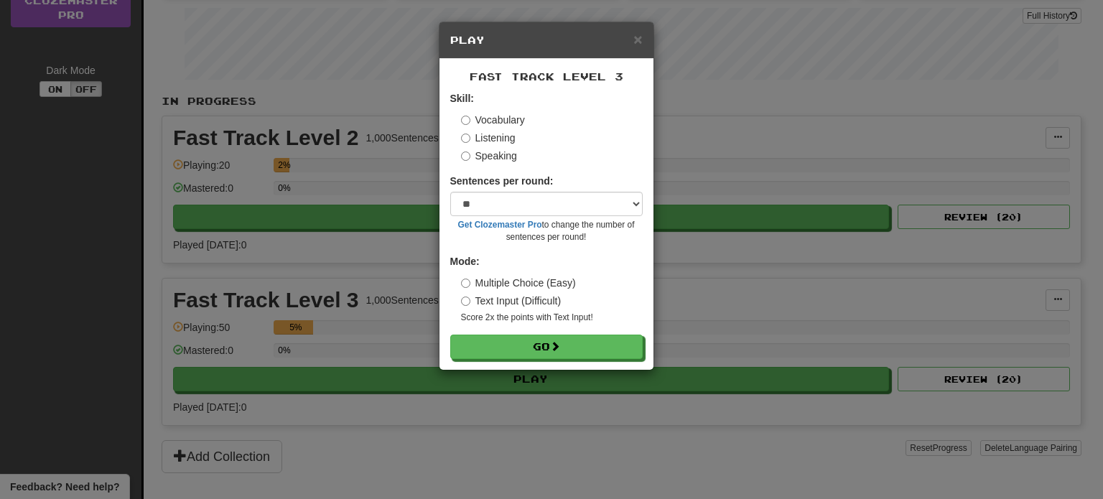
click at [500, 134] on label "Listening" at bounding box center [488, 138] width 55 height 14
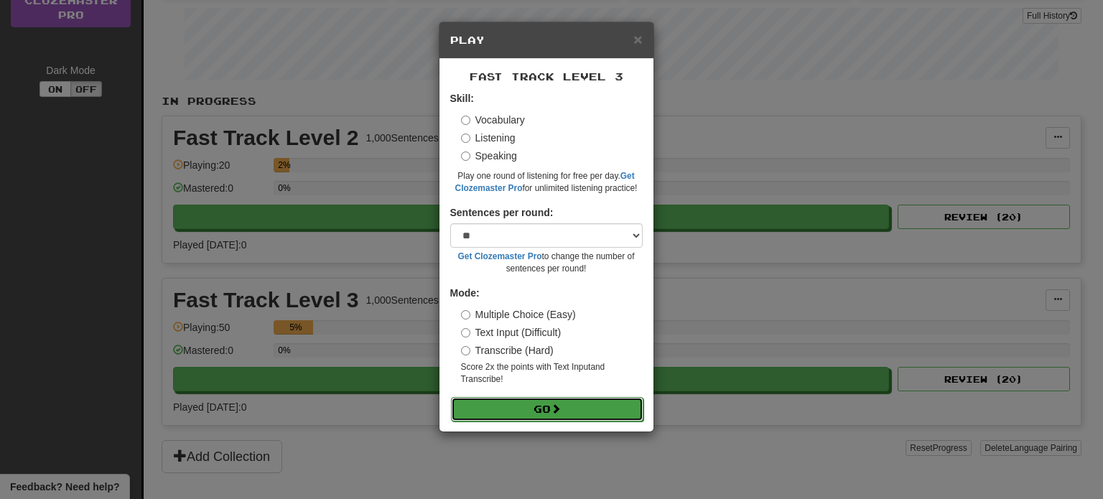
click at [589, 411] on button "Go" at bounding box center [547, 409] width 192 height 24
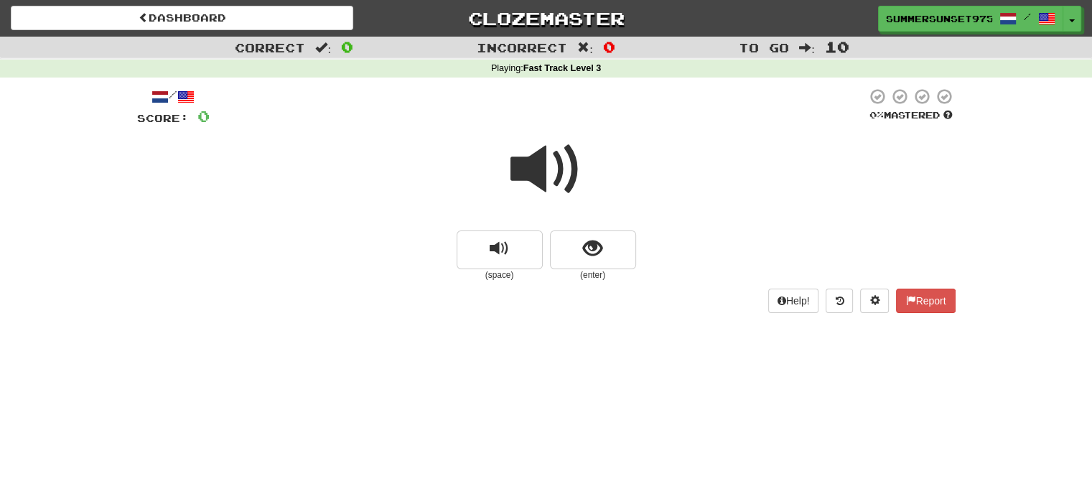
click at [546, 150] on span at bounding box center [546, 170] width 72 height 72
click at [546, 152] on span at bounding box center [546, 170] width 72 height 72
click at [557, 177] on span at bounding box center [546, 170] width 72 height 72
click at [596, 256] on span "show sentence" at bounding box center [592, 248] width 19 height 19
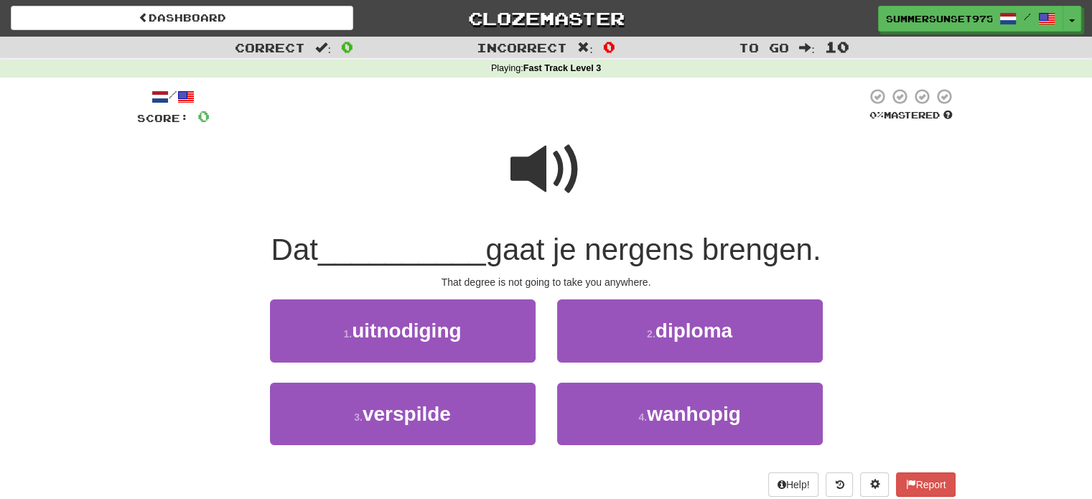
click at [368, 244] on span "__________" at bounding box center [402, 250] width 168 height 34
click at [543, 176] on span at bounding box center [546, 170] width 72 height 72
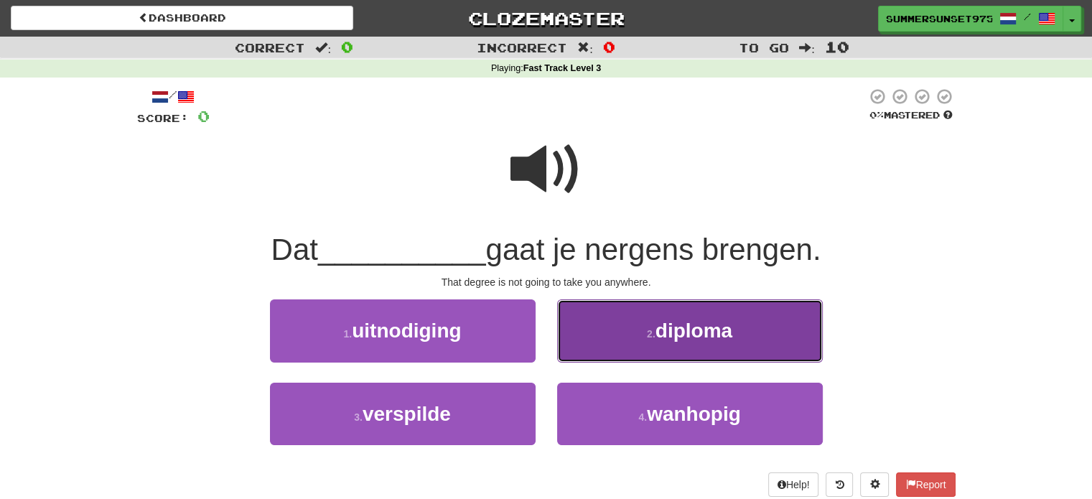
click at [704, 315] on button "2 . diploma" at bounding box center [690, 330] width 266 height 62
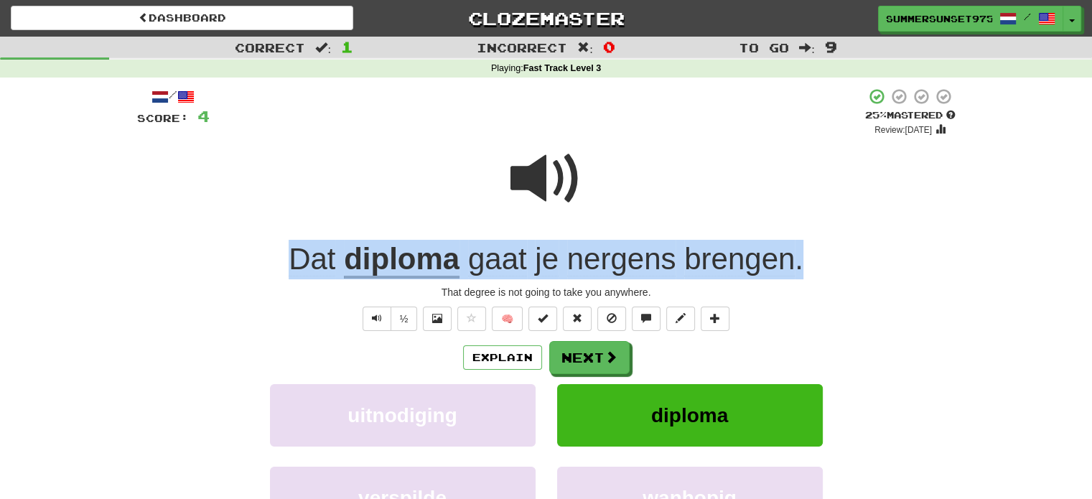
drag, startPoint x: 779, startPoint y: 243, endPoint x: 296, endPoint y: 233, distance: 482.5
click at [296, 233] on div "/ Score: 4 + 4 25 % Mastered Review: 2025-08-18 Dat diploma gaat je nergens bre…" at bounding box center [546, 345] width 818 height 515
copy div "Dat diploma gaat je nergens brengen ."
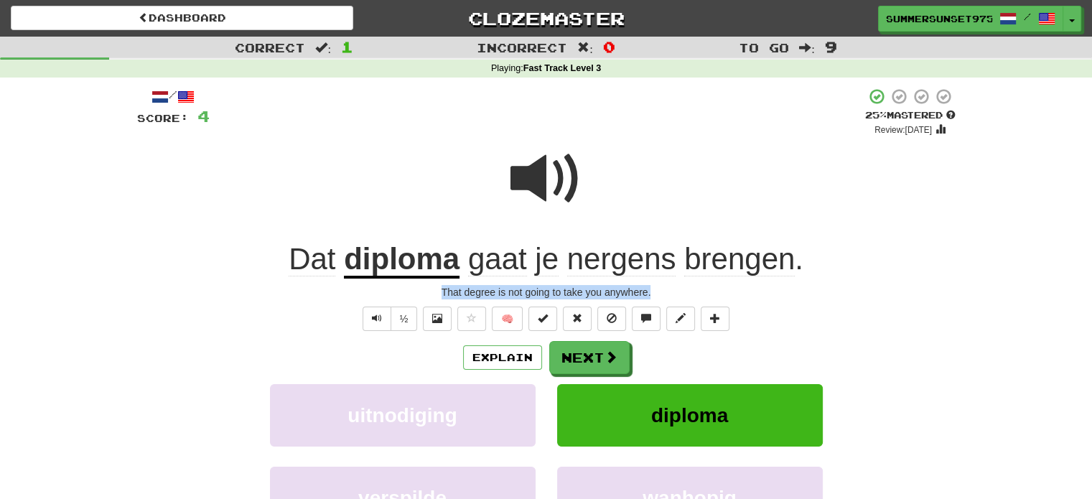
drag, startPoint x: 655, startPoint y: 291, endPoint x: 345, endPoint y: 280, distance: 310.3
click at [345, 280] on div "/ Score: 4 + 4 25 % Mastered Review: 2025-08-18 Dat diploma gaat je nergens bre…" at bounding box center [546, 345] width 818 height 515
copy div "That degree is not going to take you anywhere."
click at [134, 317] on div "/ Score: 4 + 4 25 % Mastered Review: 2025-08-18 Dat diploma gaat je nergens bre…" at bounding box center [546, 350] width 840 height 545
click at [577, 335] on div "/ Score: 4 + 4 25 % Mastered Review: 2025-08-18 Dat diploma gaat je nergens bre…" at bounding box center [546, 345] width 818 height 515
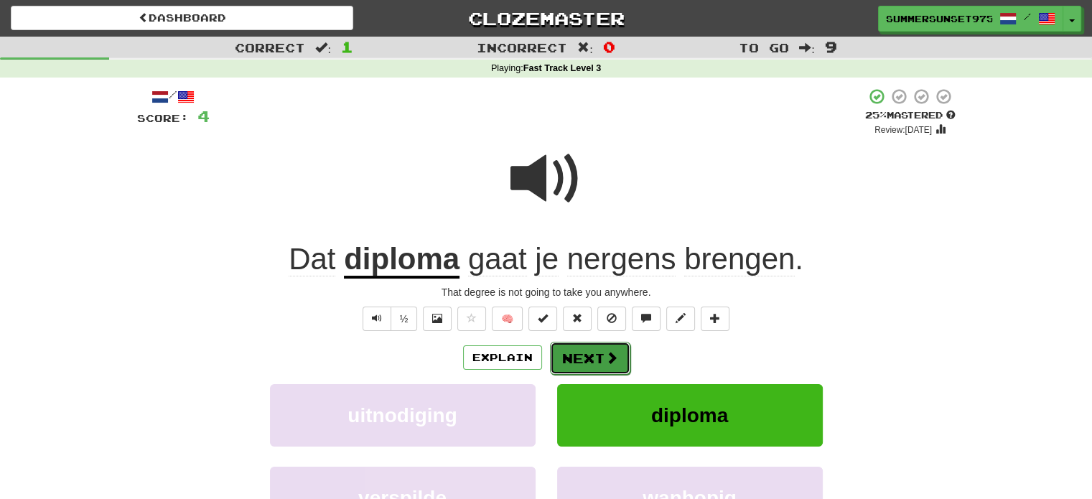
click at [576, 354] on button "Next" at bounding box center [590, 358] width 80 height 33
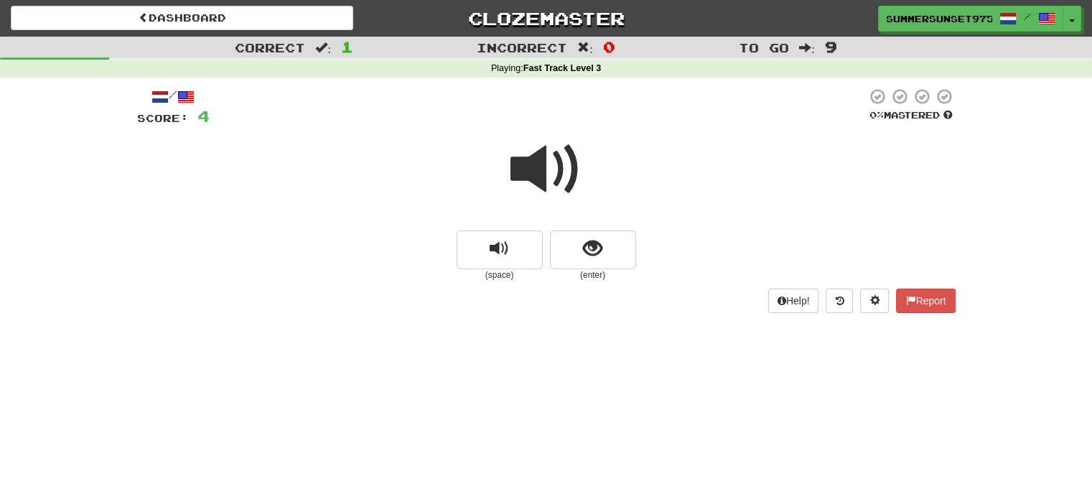
click at [534, 167] on span at bounding box center [546, 170] width 72 height 72
click at [576, 240] on button "show sentence" at bounding box center [593, 249] width 86 height 39
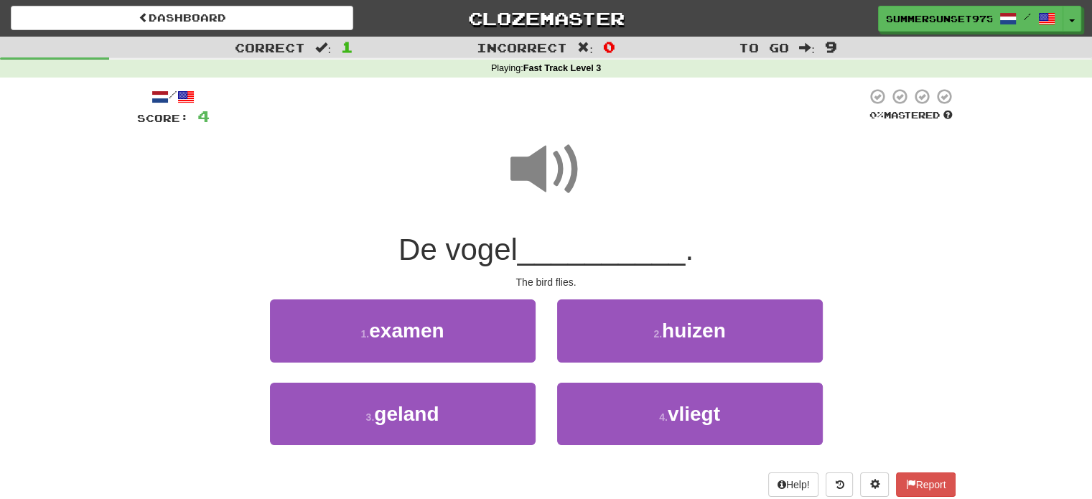
click at [548, 250] on span "__________" at bounding box center [602, 250] width 168 height 34
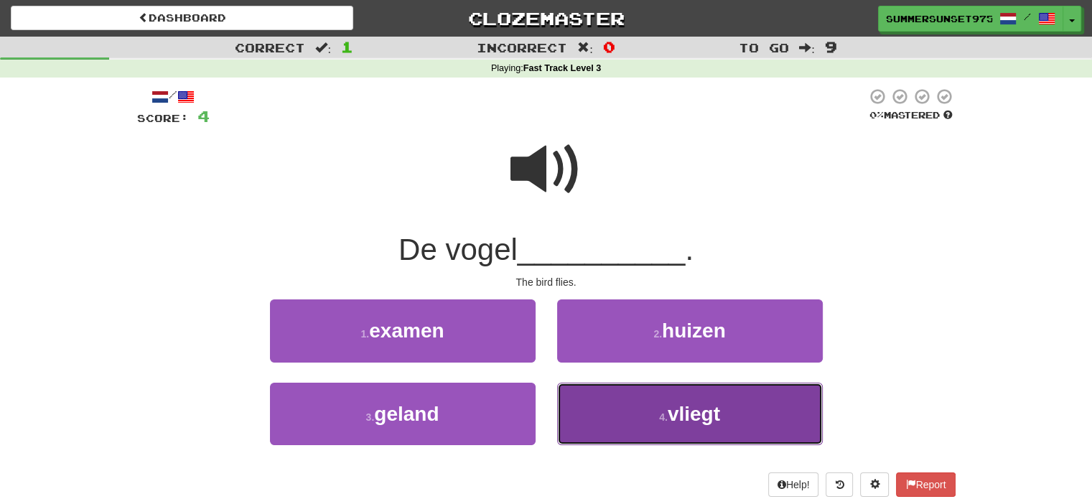
click at [692, 419] on span "vliegt" at bounding box center [694, 414] width 52 height 22
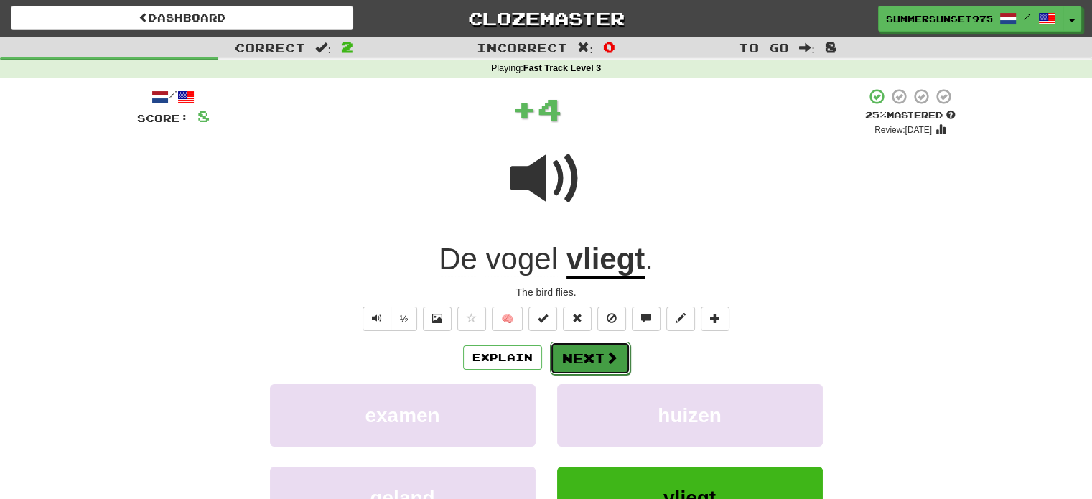
click at [608, 358] on span at bounding box center [611, 357] width 13 height 13
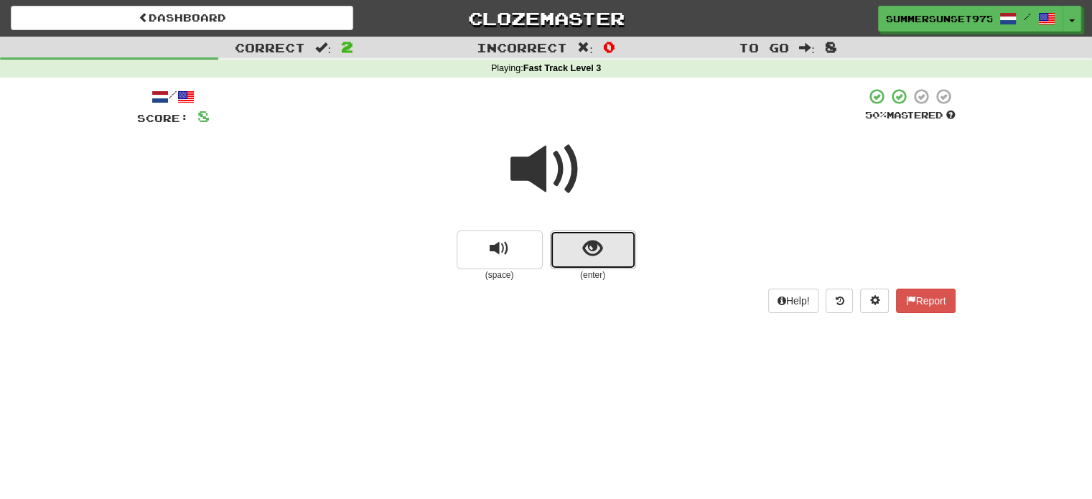
click at [603, 265] on button "show sentence" at bounding box center [593, 249] width 86 height 39
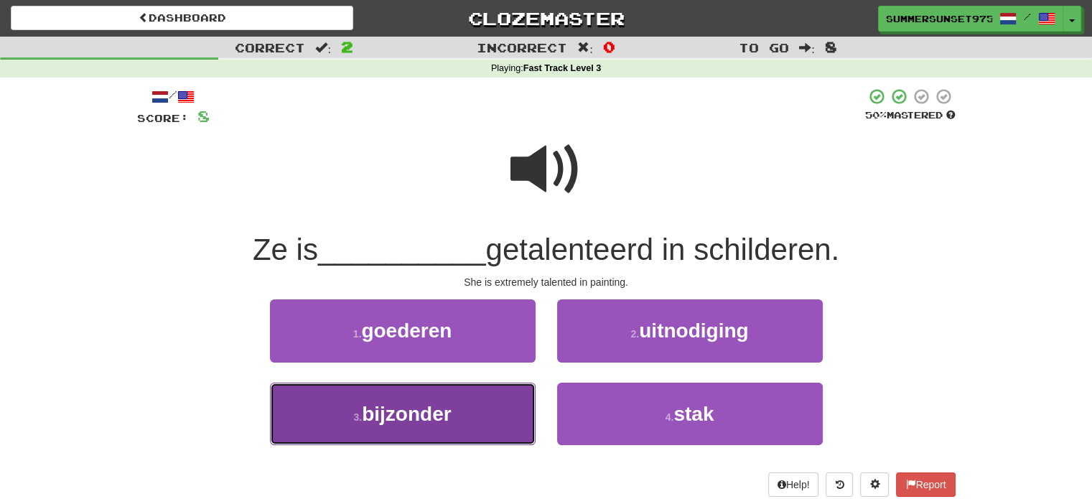
click at [451, 413] on span "bijzonder" at bounding box center [406, 414] width 89 height 22
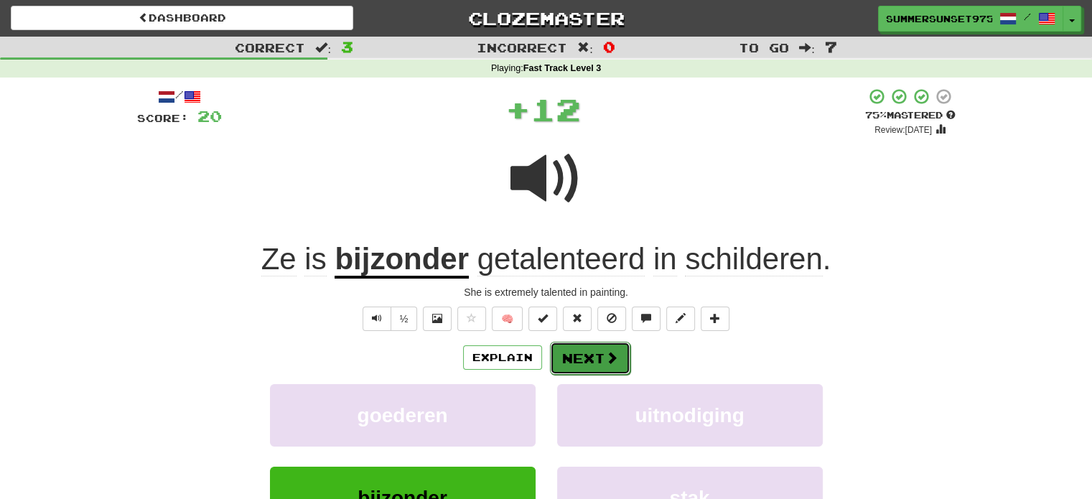
click at [596, 350] on button "Next" at bounding box center [590, 358] width 80 height 33
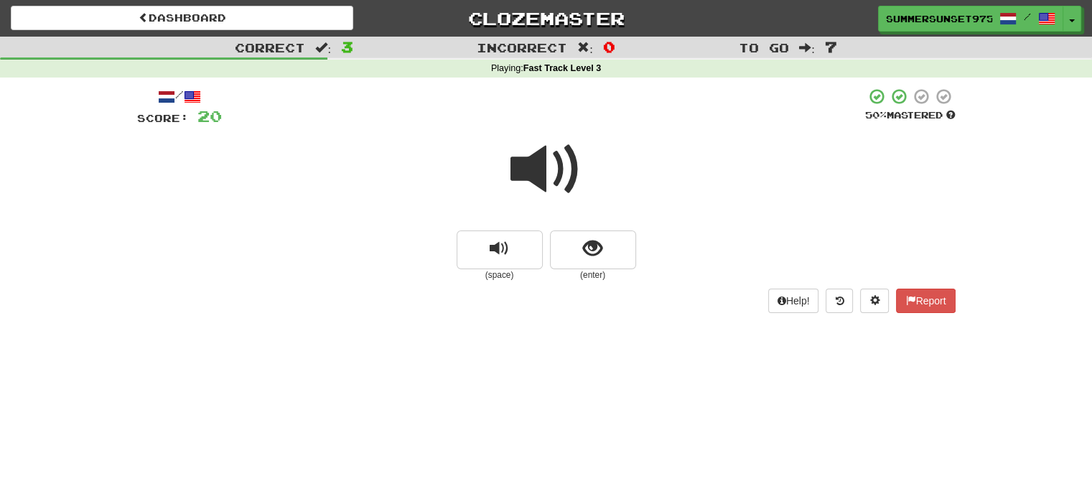
click at [561, 174] on span at bounding box center [546, 170] width 72 height 72
click at [617, 245] on button "show sentence" at bounding box center [593, 249] width 86 height 39
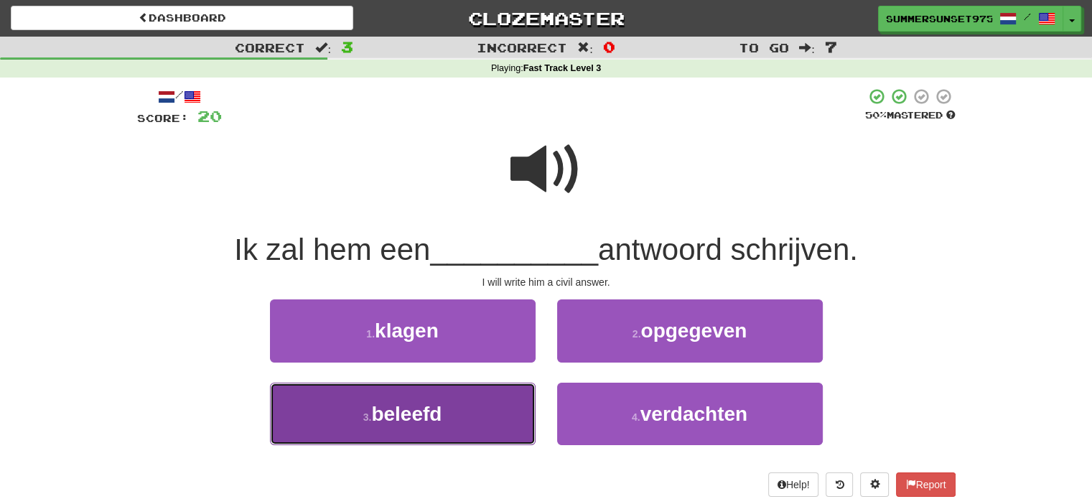
click at [474, 408] on button "3 . beleefd" at bounding box center [403, 414] width 266 height 62
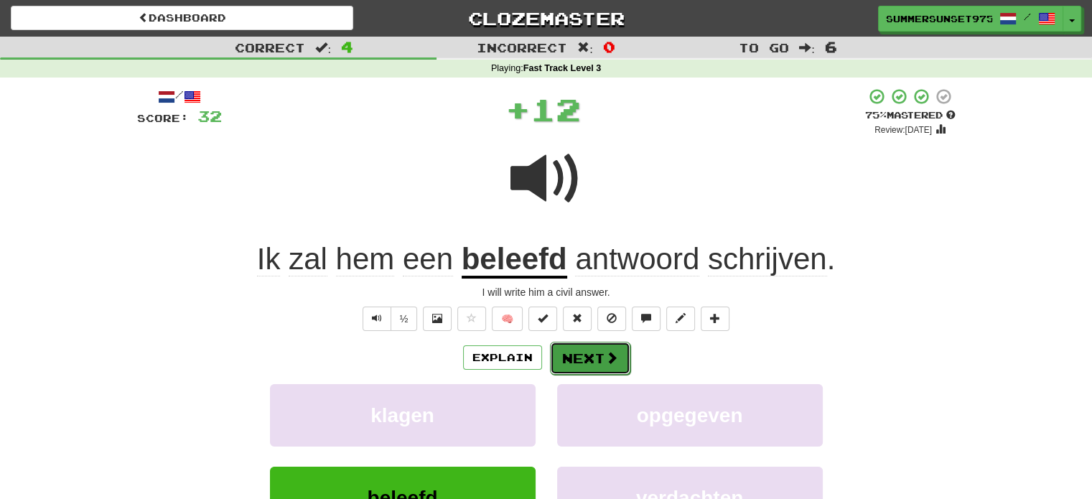
click at [592, 347] on button "Next" at bounding box center [590, 358] width 80 height 33
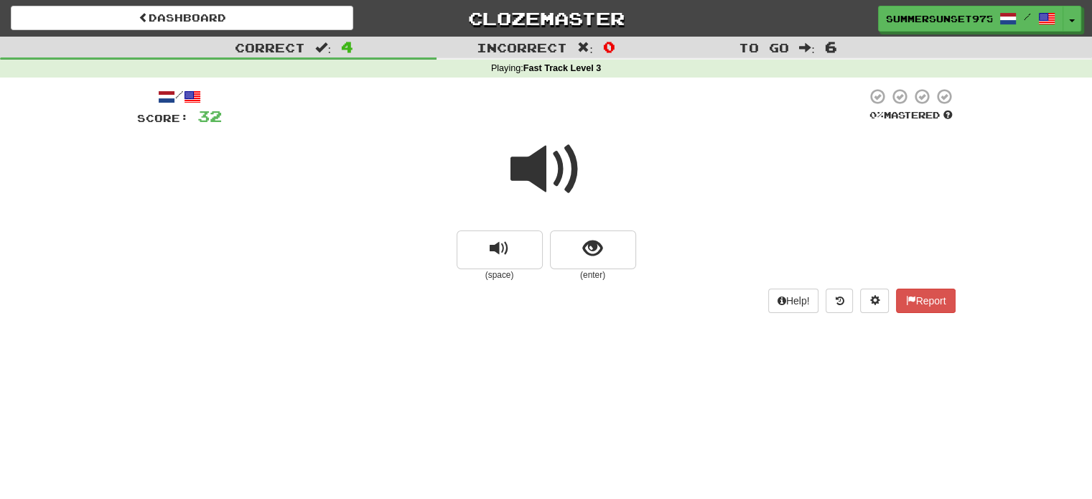
click at [537, 181] on span at bounding box center [546, 170] width 72 height 72
click at [557, 134] on span at bounding box center [546, 170] width 72 height 72
click at [594, 244] on span "show sentence" at bounding box center [592, 248] width 19 height 19
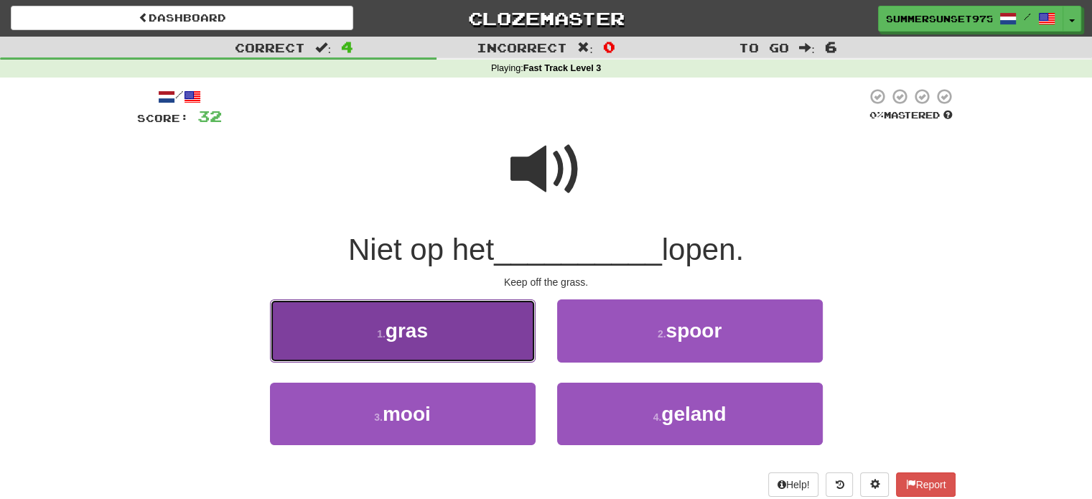
click at [434, 329] on button "1 . gras" at bounding box center [403, 330] width 266 height 62
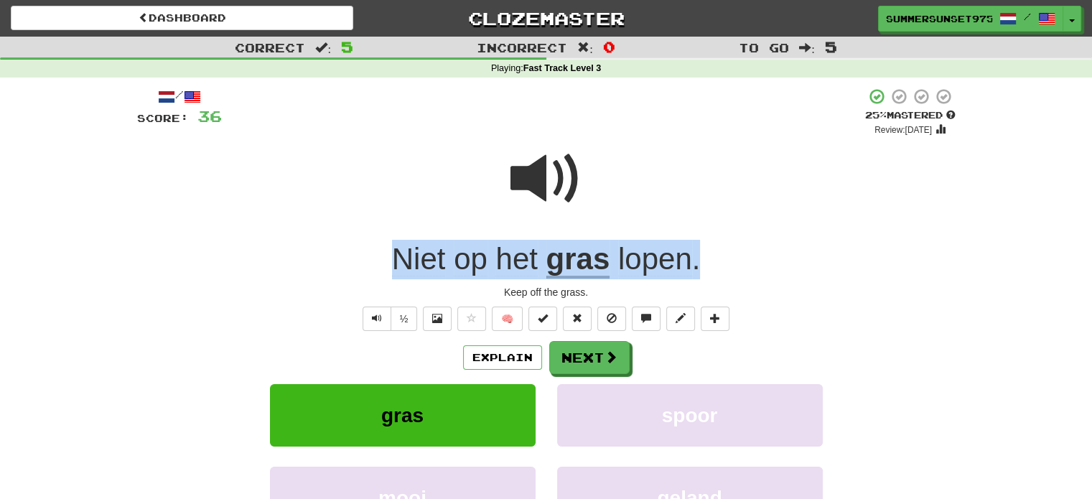
drag, startPoint x: 747, startPoint y: 255, endPoint x: 161, endPoint y: 251, distance: 585.8
click at [161, 251] on div "Niet op het gras lopen ." at bounding box center [546, 259] width 818 height 39
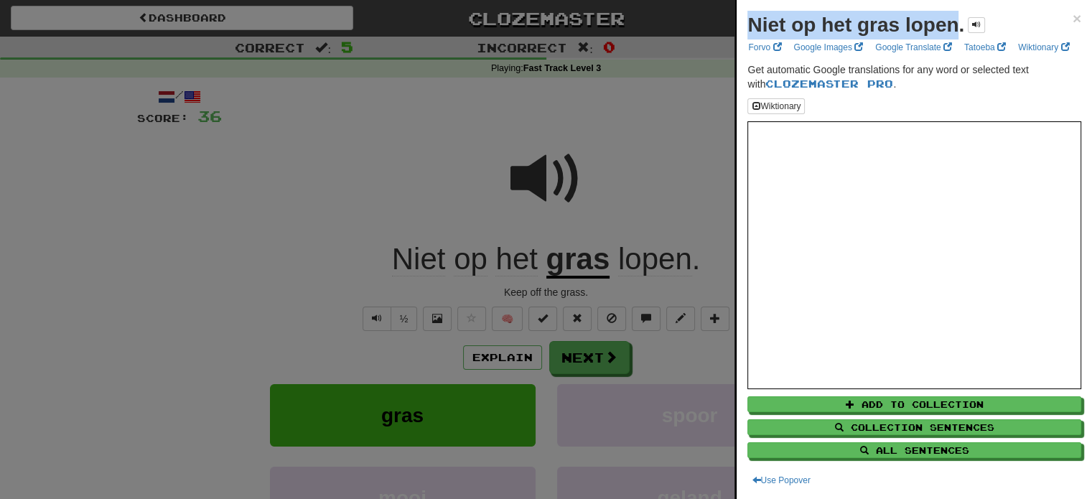
drag, startPoint x: 961, startPoint y: 26, endPoint x: 726, endPoint y: 24, distance: 234.7
copy body "Niet op het gras lopen"
drag, startPoint x: 576, startPoint y: 119, endPoint x: 584, endPoint y: 135, distance: 17.3
click at [576, 119] on div at bounding box center [546, 249] width 1092 height 499
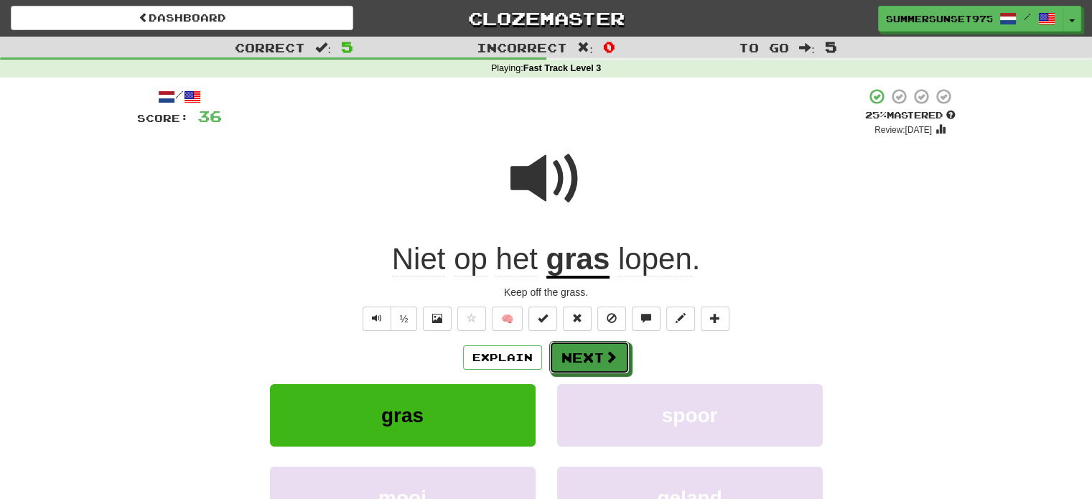
click at [553, 354] on button "Next" at bounding box center [589, 357] width 80 height 33
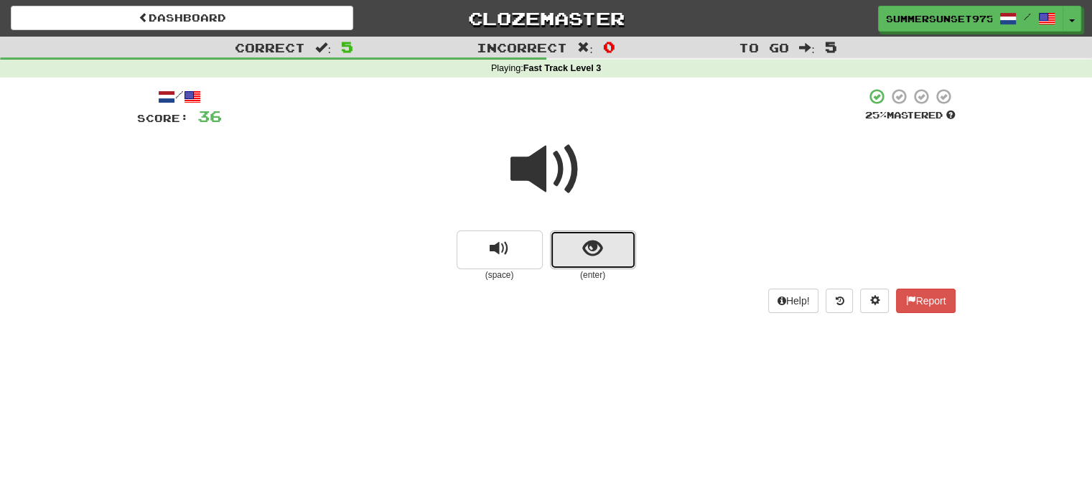
click at [579, 258] on button "show sentence" at bounding box center [593, 249] width 86 height 39
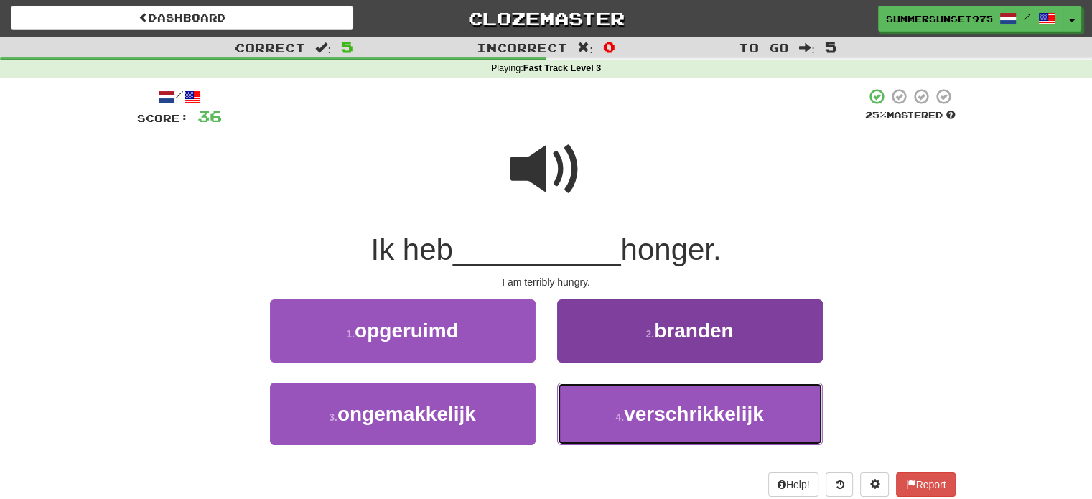
click at [701, 399] on button "4 . verschrikkelijk" at bounding box center [690, 414] width 266 height 62
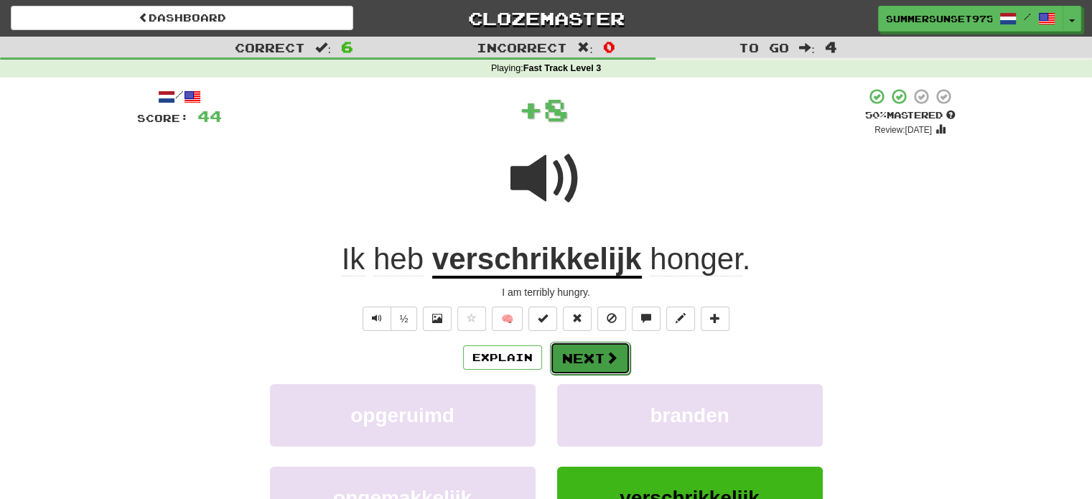
click at [598, 361] on button "Next" at bounding box center [590, 358] width 80 height 33
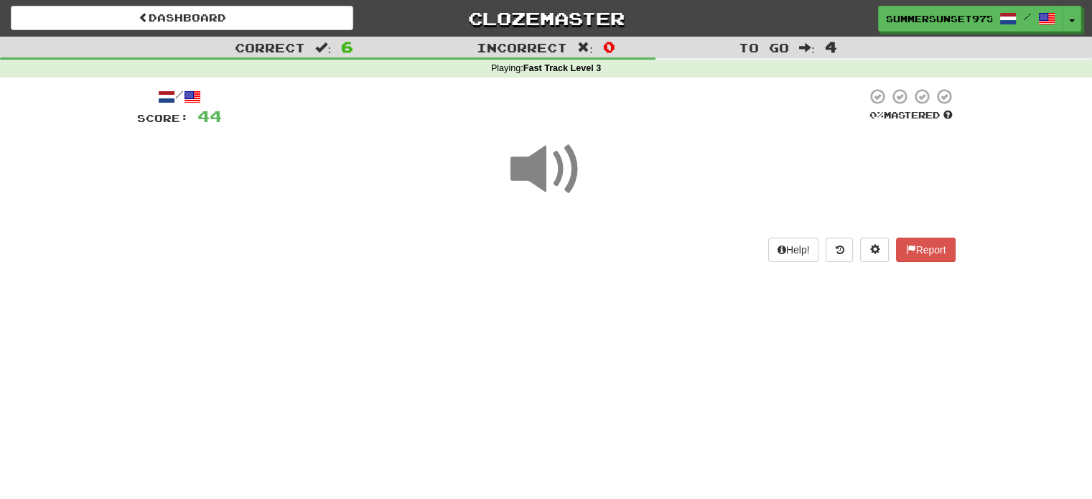
click at [541, 163] on span at bounding box center [546, 170] width 72 height 72
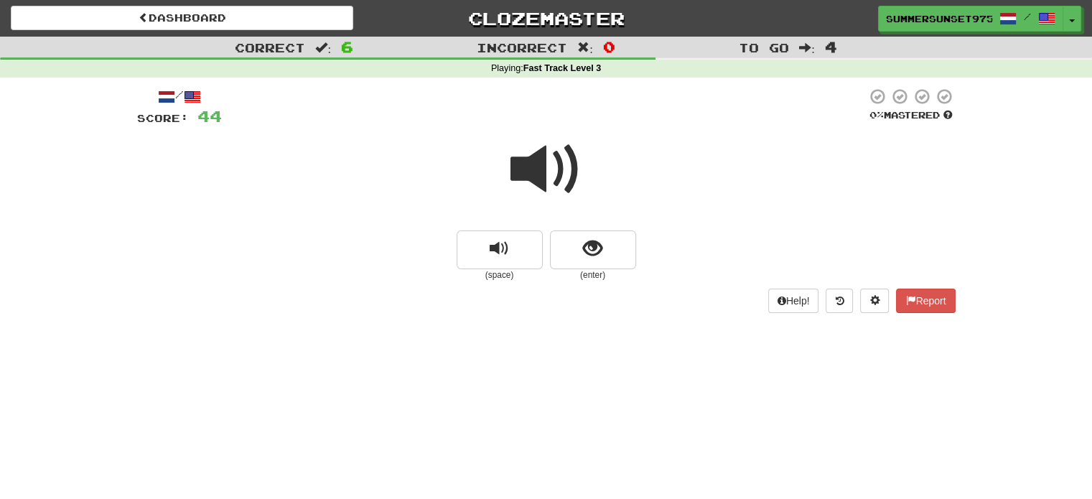
click at [541, 163] on span at bounding box center [546, 170] width 72 height 72
click at [603, 249] on button "show sentence" at bounding box center [593, 249] width 86 height 39
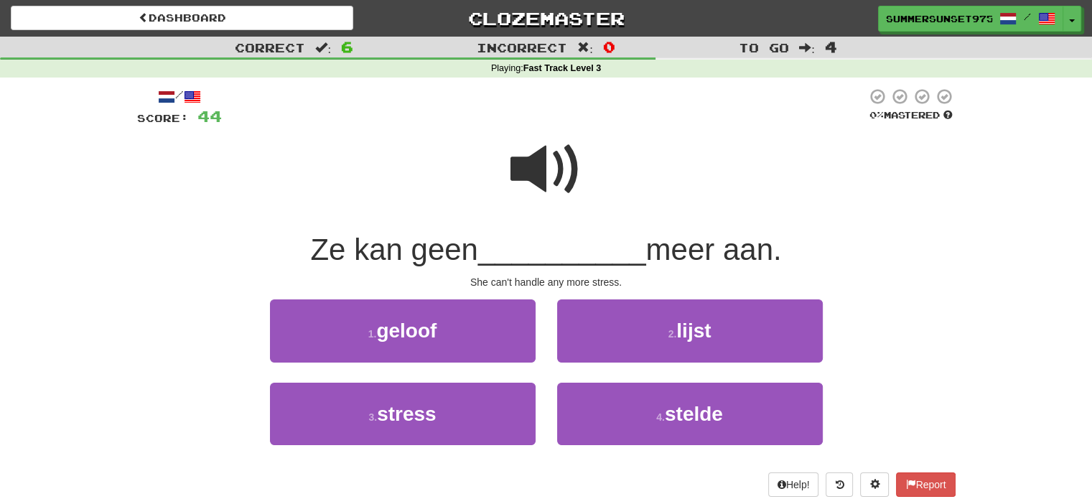
click at [557, 172] on span at bounding box center [546, 170] width 72 height 72
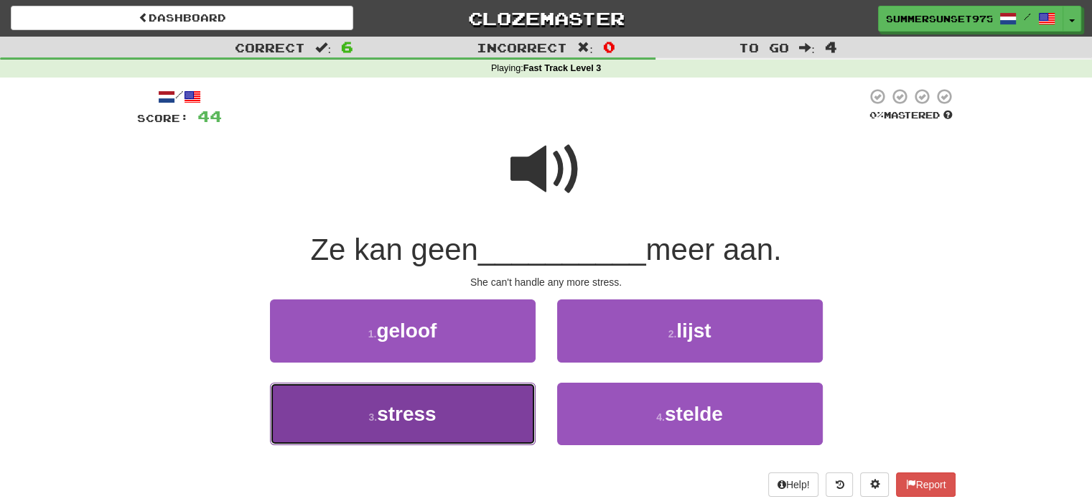
click at [448, 407] on button "3 . stress" at bounding box center [403, 414] width 266 height 62
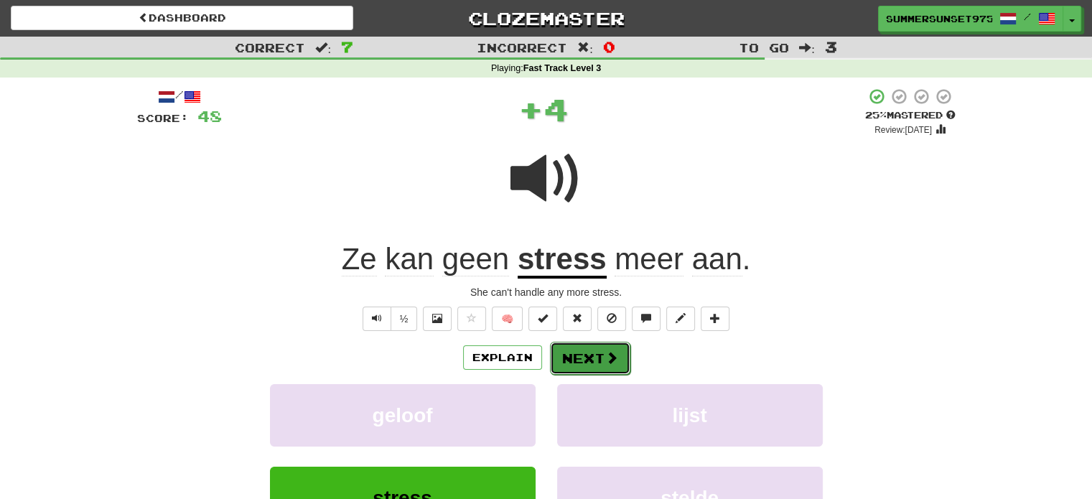
click at [602, 361] on button "Next" at bounding box center [590, 358] width 80 height 33
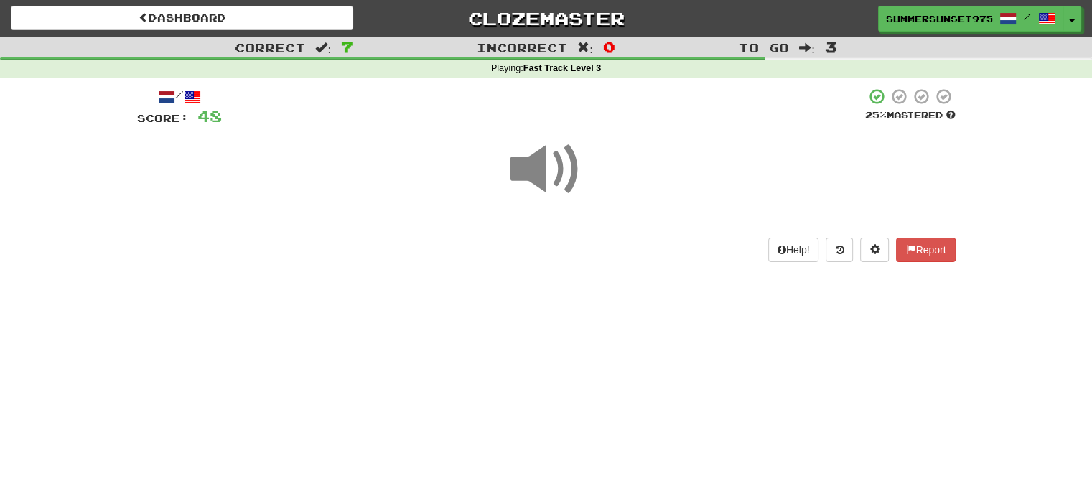
click at [547, 169] on span at bounding box center [546, 170] width 72 height 72
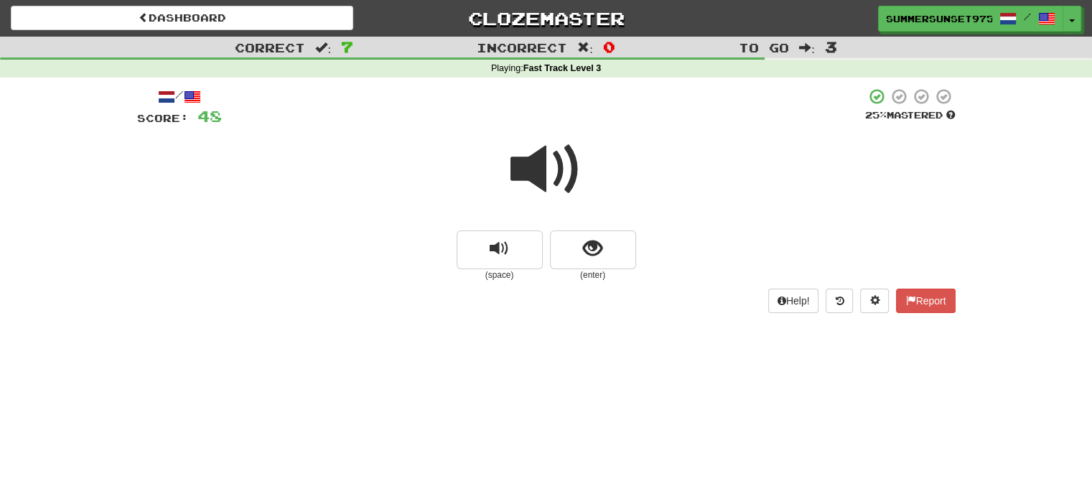
click at [547, 159] on span at bounding box center [546, 170] width 72 height 72
click at [594, 249] on span "show sentence" at bounding box center [592, 248] width 19 height 19
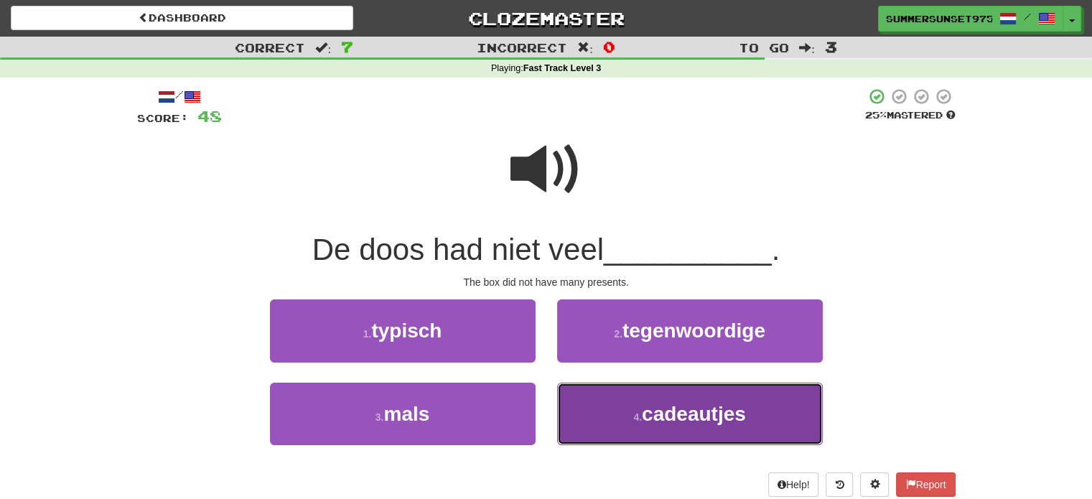
click at [631, 398] on button "4 . cadeautjes" at bounding box center [690, 414] width 266 height 62
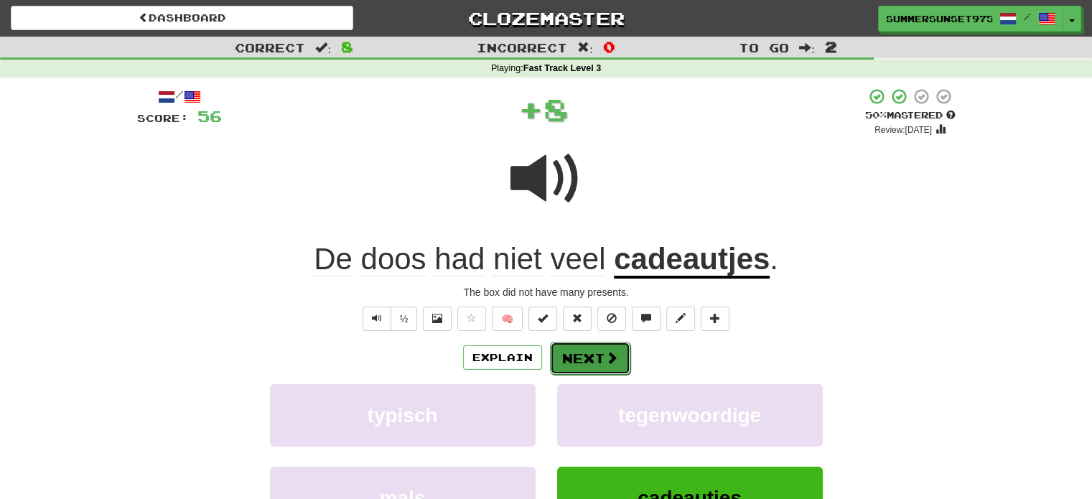
click at [605, 351] on span at bounding box center [611, 357] width 13 height 13
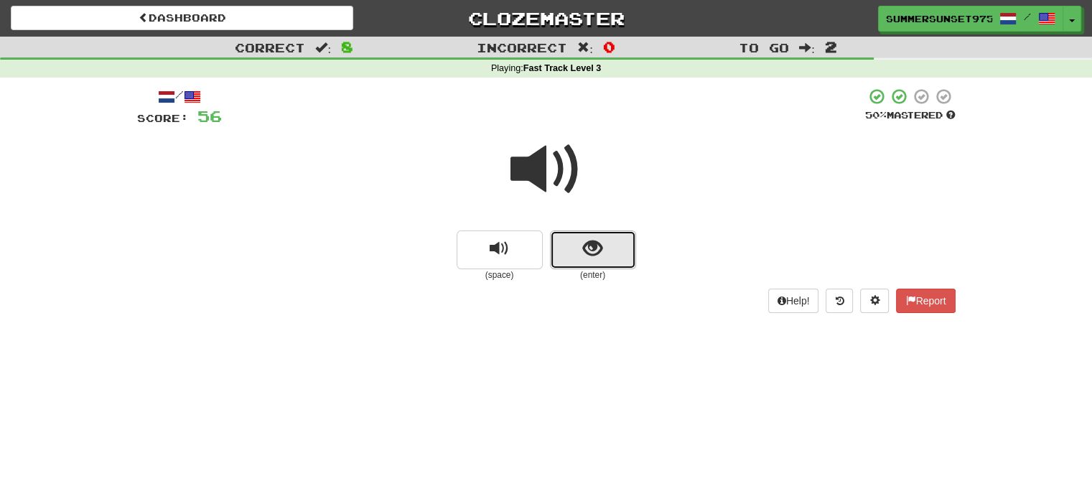
click at [599, 250] on span "show sentence" at bounding box center [592, 248] width 19 height 19
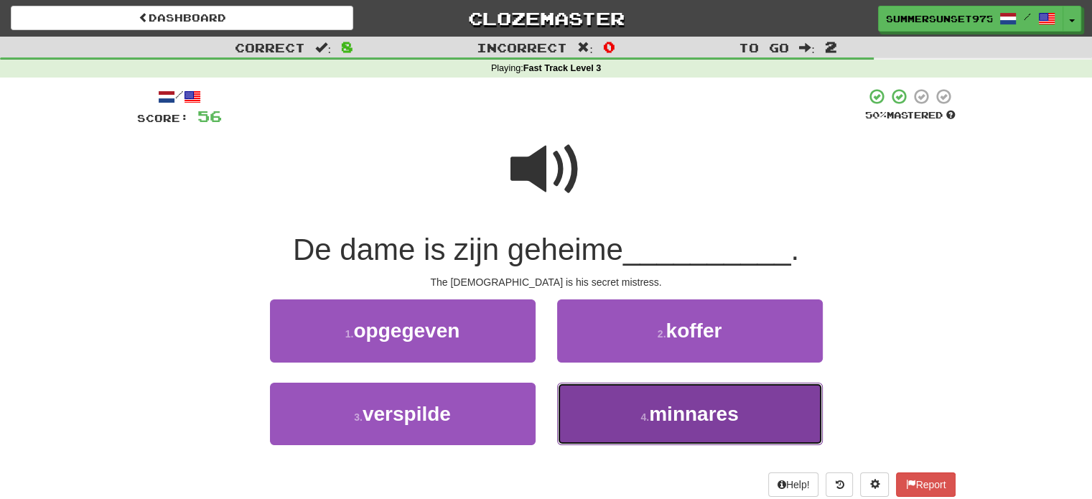
click at [673, 419] on span "minnares" at bounding box center [694, 414] width 90 height 22
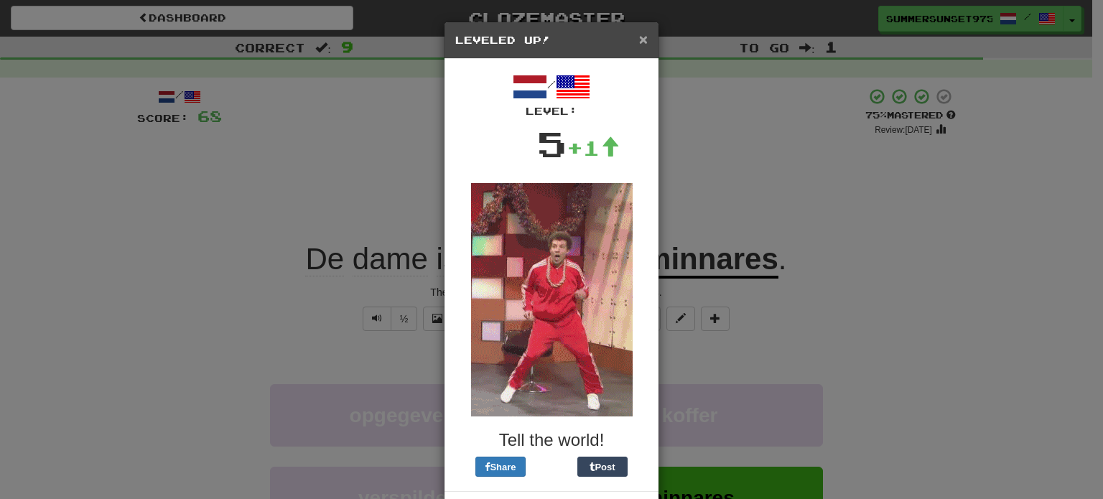
click at [639, 43] on span "×" at bounding box center [643, 39] width 9 height 17
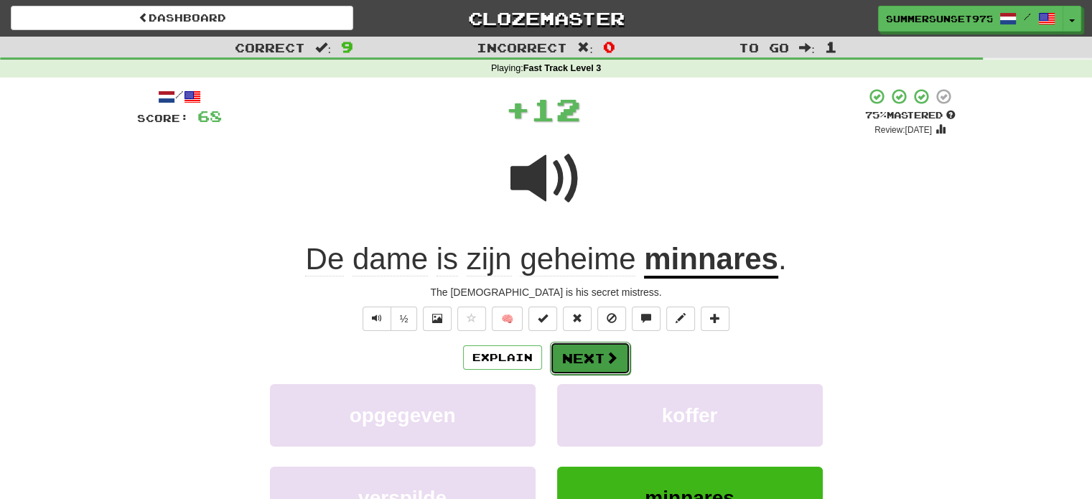
click at [609, 349] on button "Next" at bounding box center [590, 358] width 80 height 33
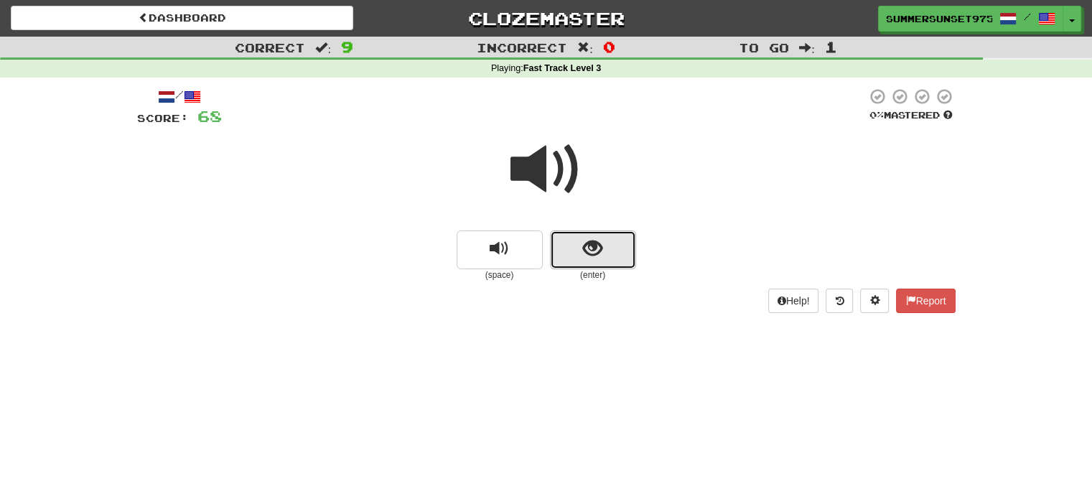
click at [590, 260] on button "show sentence" at bounding box center [593, 249] width 86 height 39
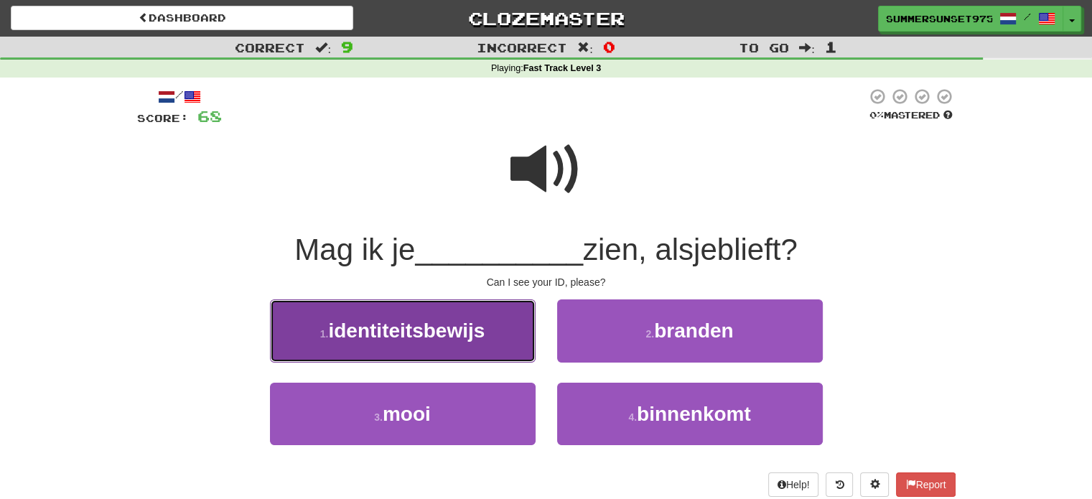
click at [476, 336] on span "identiteitsbewijs" at bounding box center [406, 330] width 156 height 22
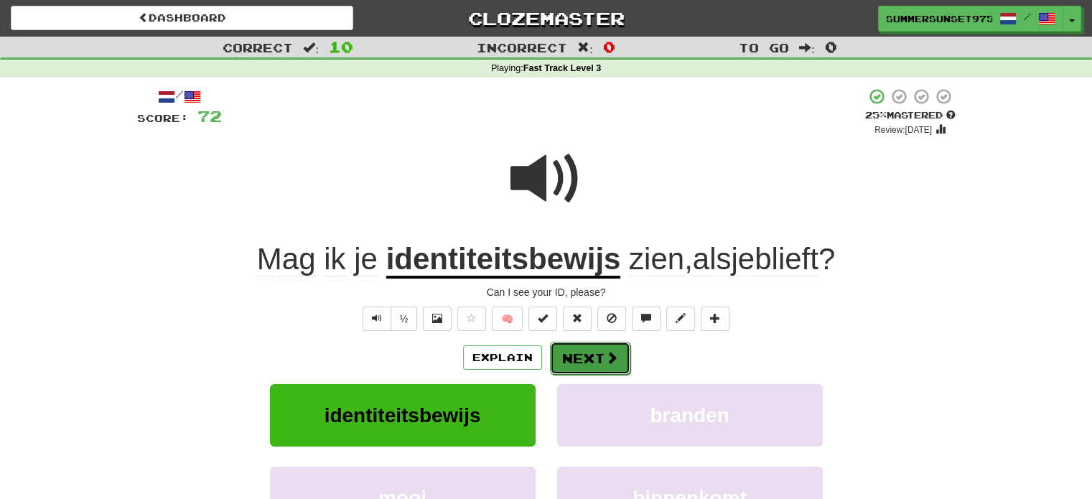
click at [590, 356] on button "Next" at bounding box center [590, 358] width 80 height 33
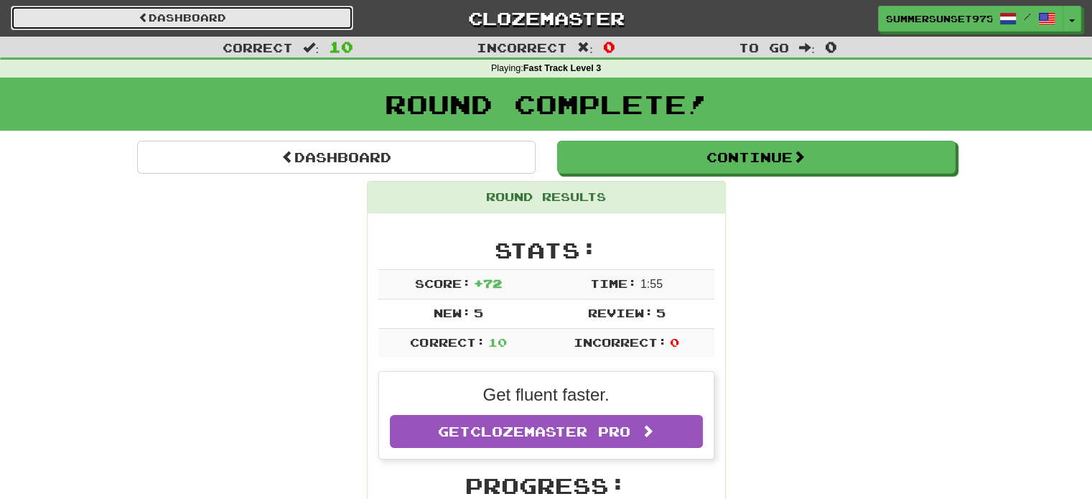
click at [224, 17] on link "Dashboard" at bounding box center [182, 18] width 342 height 24
